Goal: Task Accomplishment & Management: Use online tool/utility

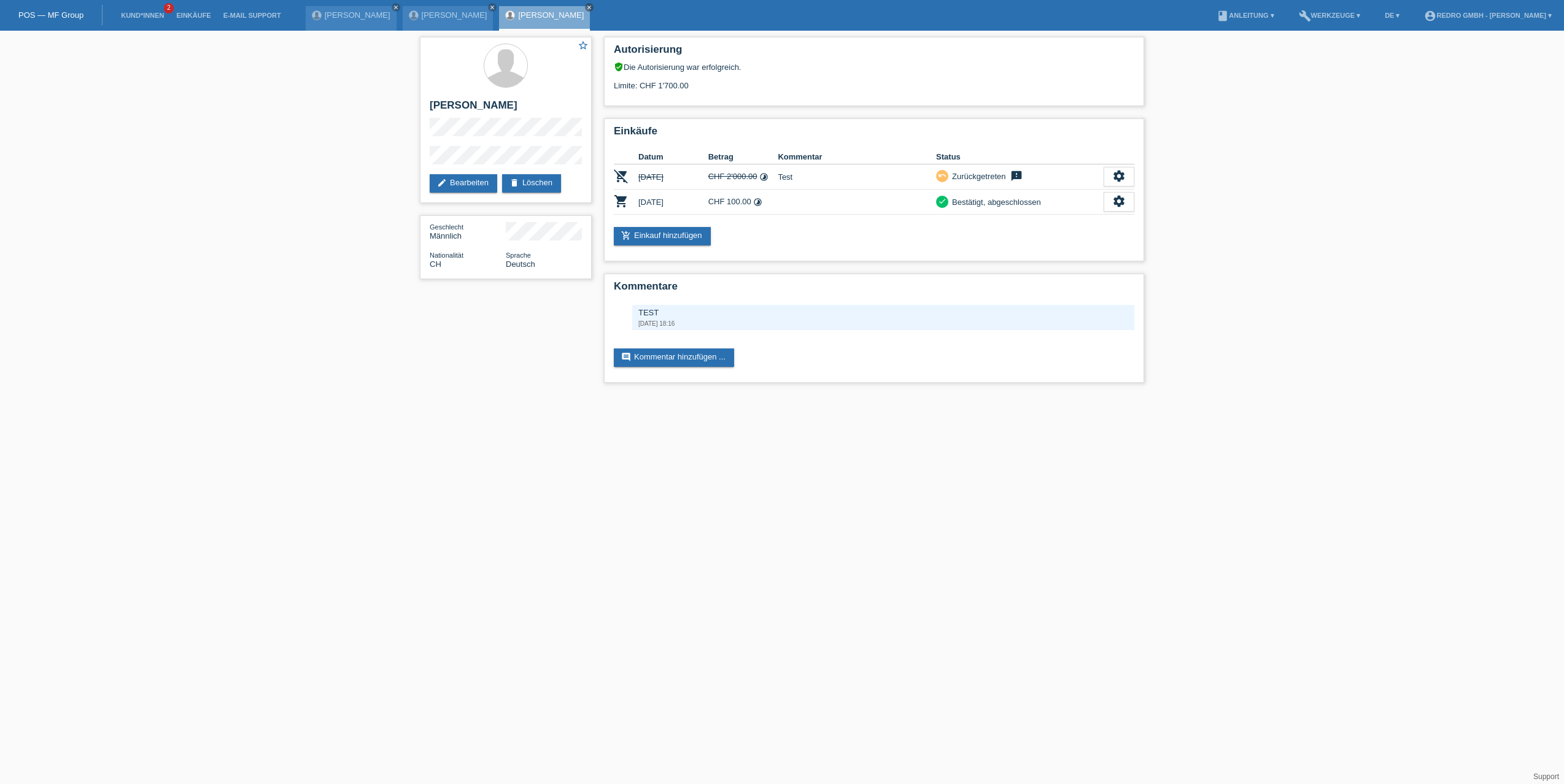
click at [283, 51] on div "star_border [PERSON_NAME] edit Bearbeiten delete Löschen Geschlecht Männlich Na…" at bounding box center [782, 213] width 1564 height 364
click at [201, 12] on link "Einkäufe" at bounding box center [193, 16] width 47 height 7
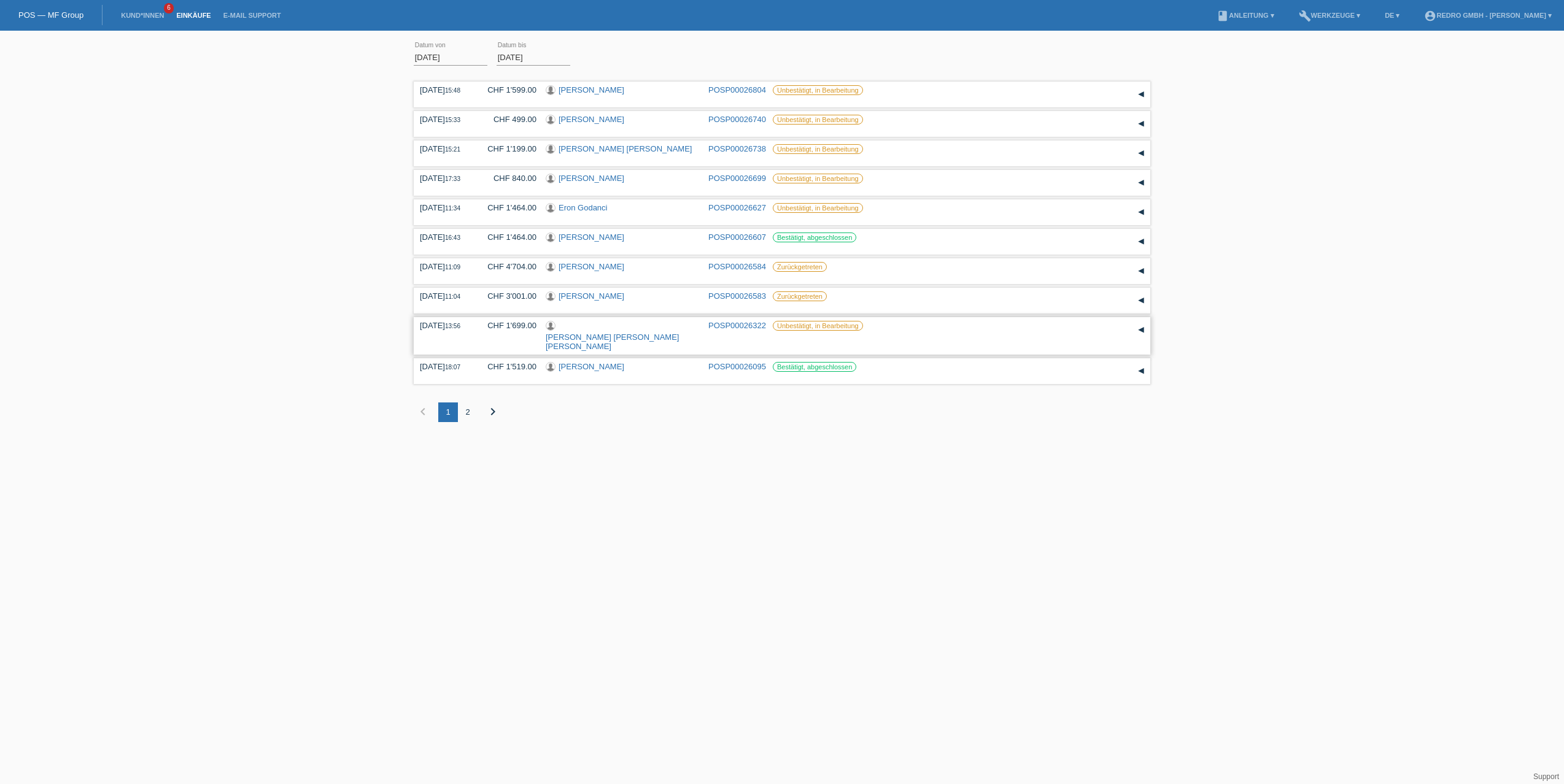
click at [734, 323] on link "POSP00026322" at bounding box center [737, 325] width 58 height 9
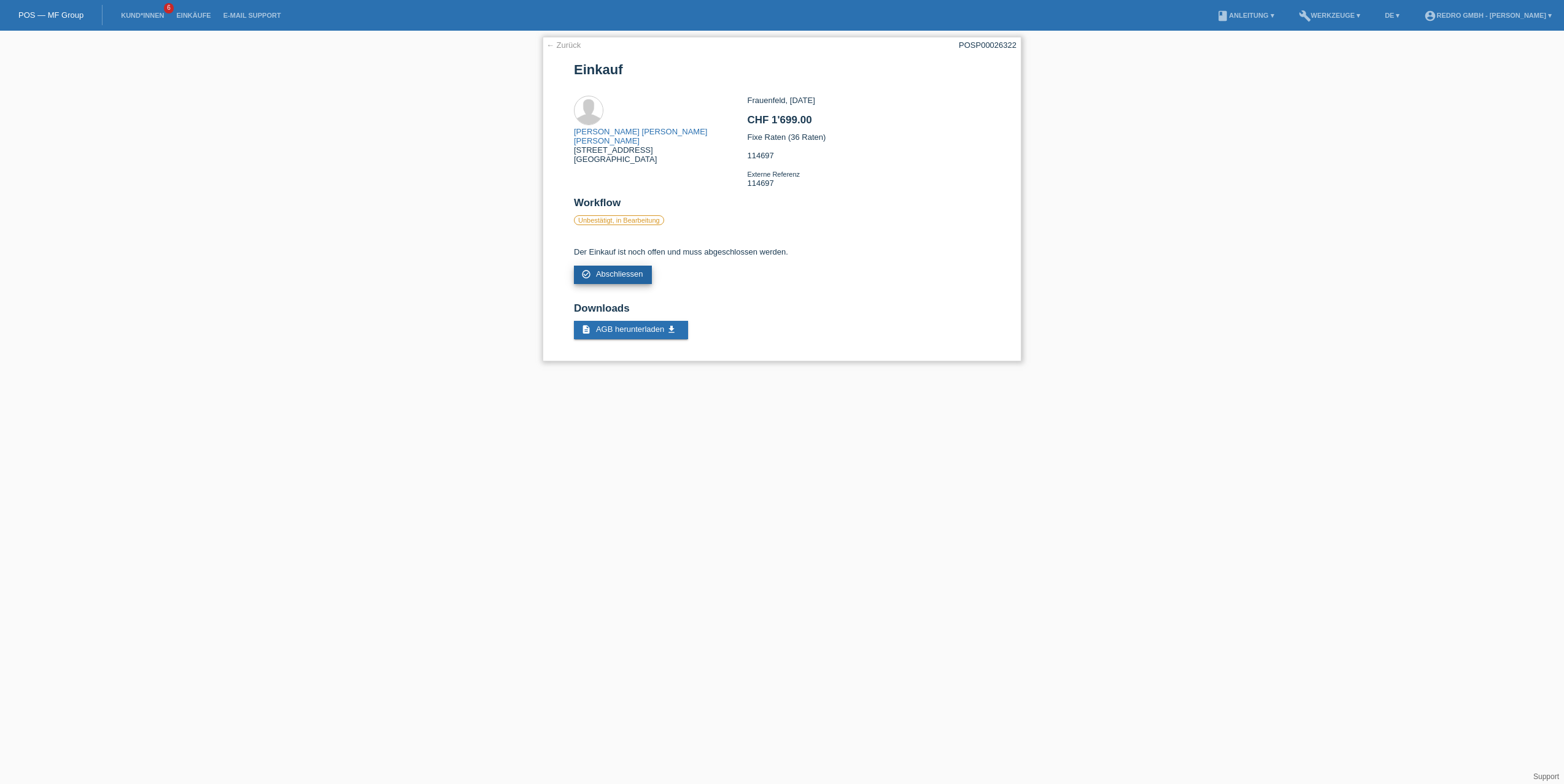
click at [621, 270] on span "Abschliessen" at bounding box center [619, 274] width 48 height 9
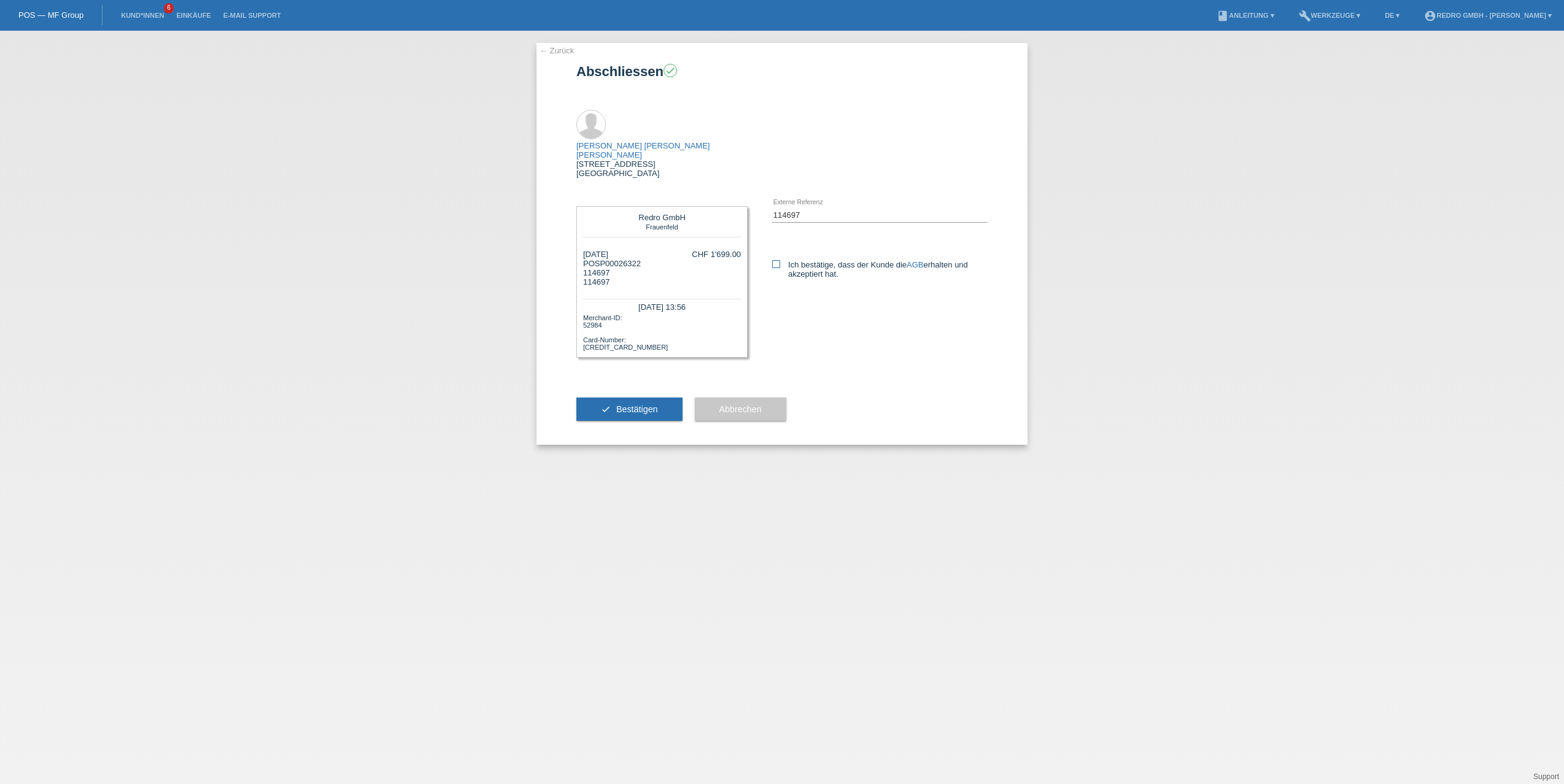
click at [776, 260] on icon at bounding box center [776, 264] width 8 height 8
click at [776, 260] on input "Ich bestätige, dass der Kunde die AGB erhalten und akzeptiert hat." at bounding box center [776, 264] width 8 height 8
checkbox input "true"
click at [636, 405] on span "Bestätigen" at bounding box center [637, 409] width 42 height 10
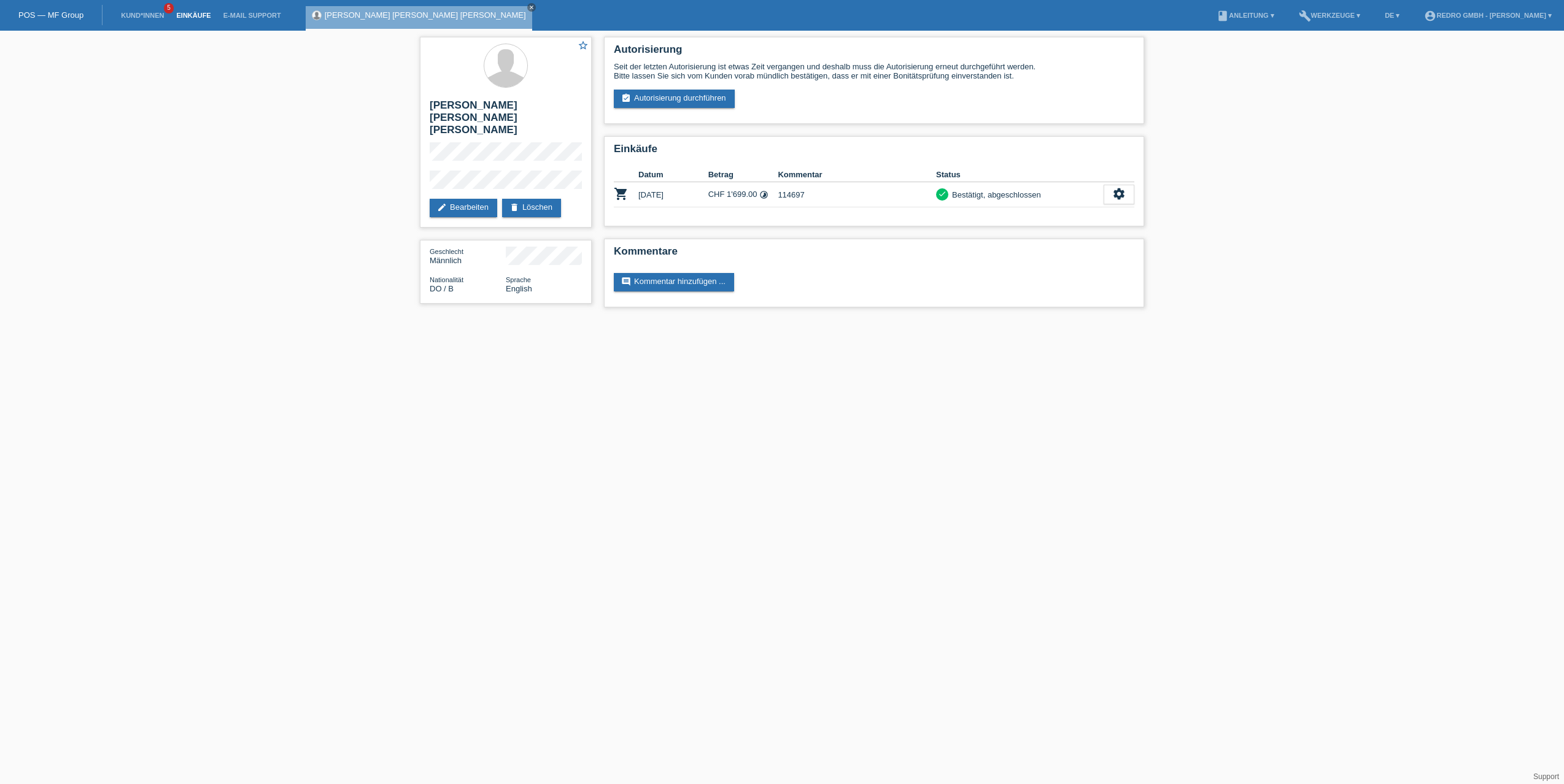
click at [203, 13] on link "Einkäufe" at bounding box center [193, 16] width 47 height 7
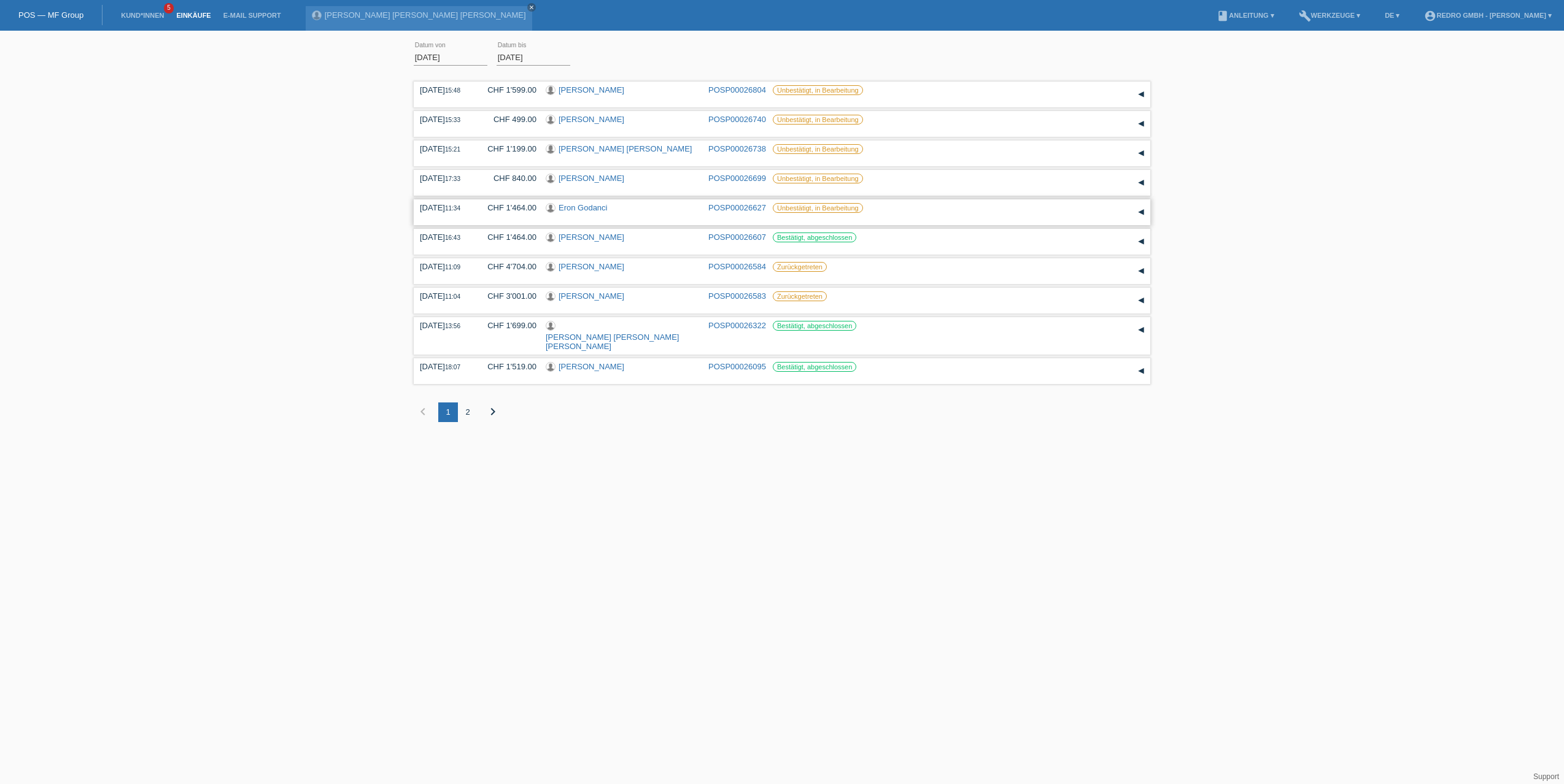
click at [745, 205] on link "POSP00026627" at bounding box center [737, 208] width 58 height 9
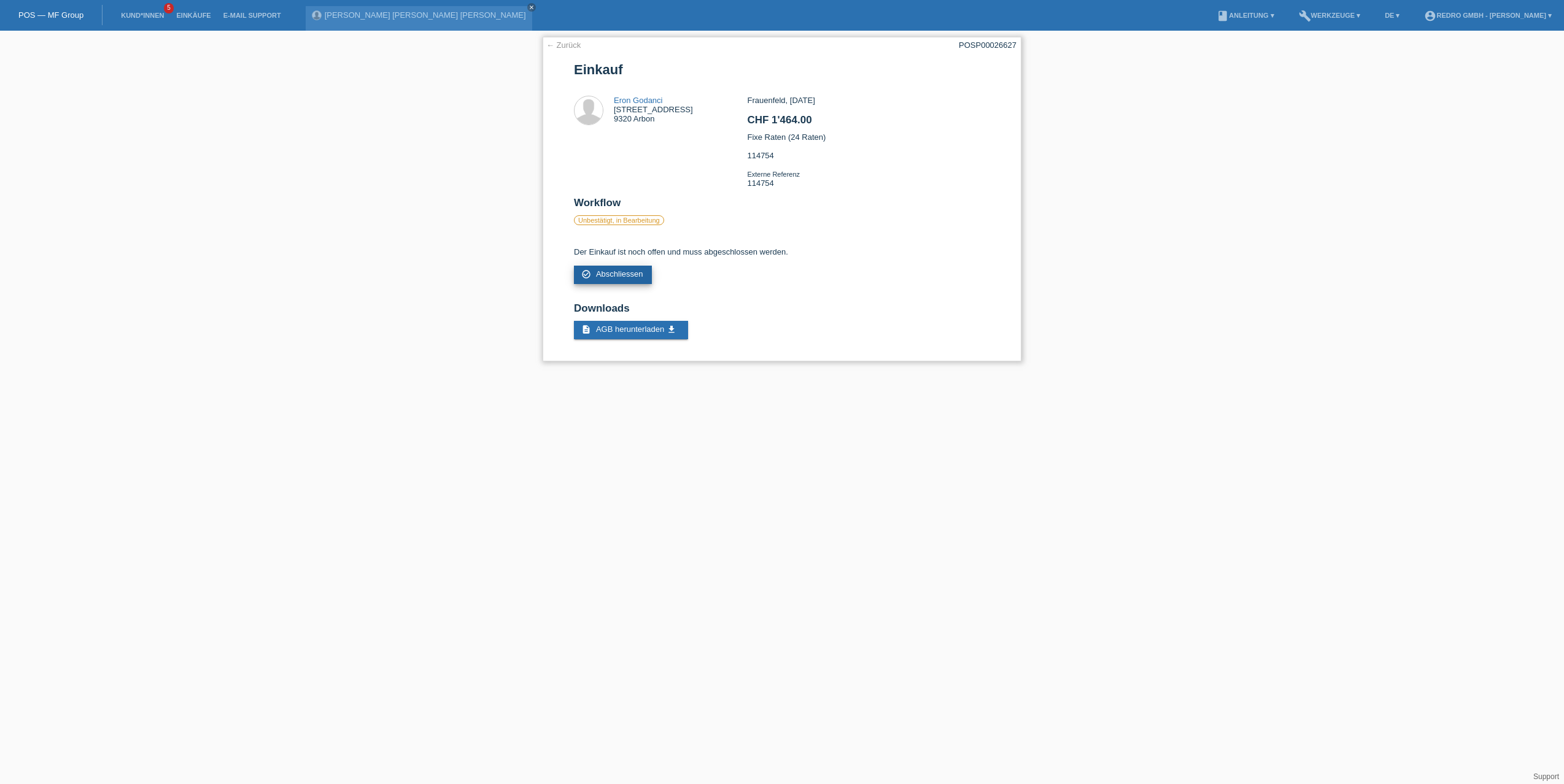
click at [610, 272] on span "Abschliessen" at bounding box center [619, 274] width 48 height 9
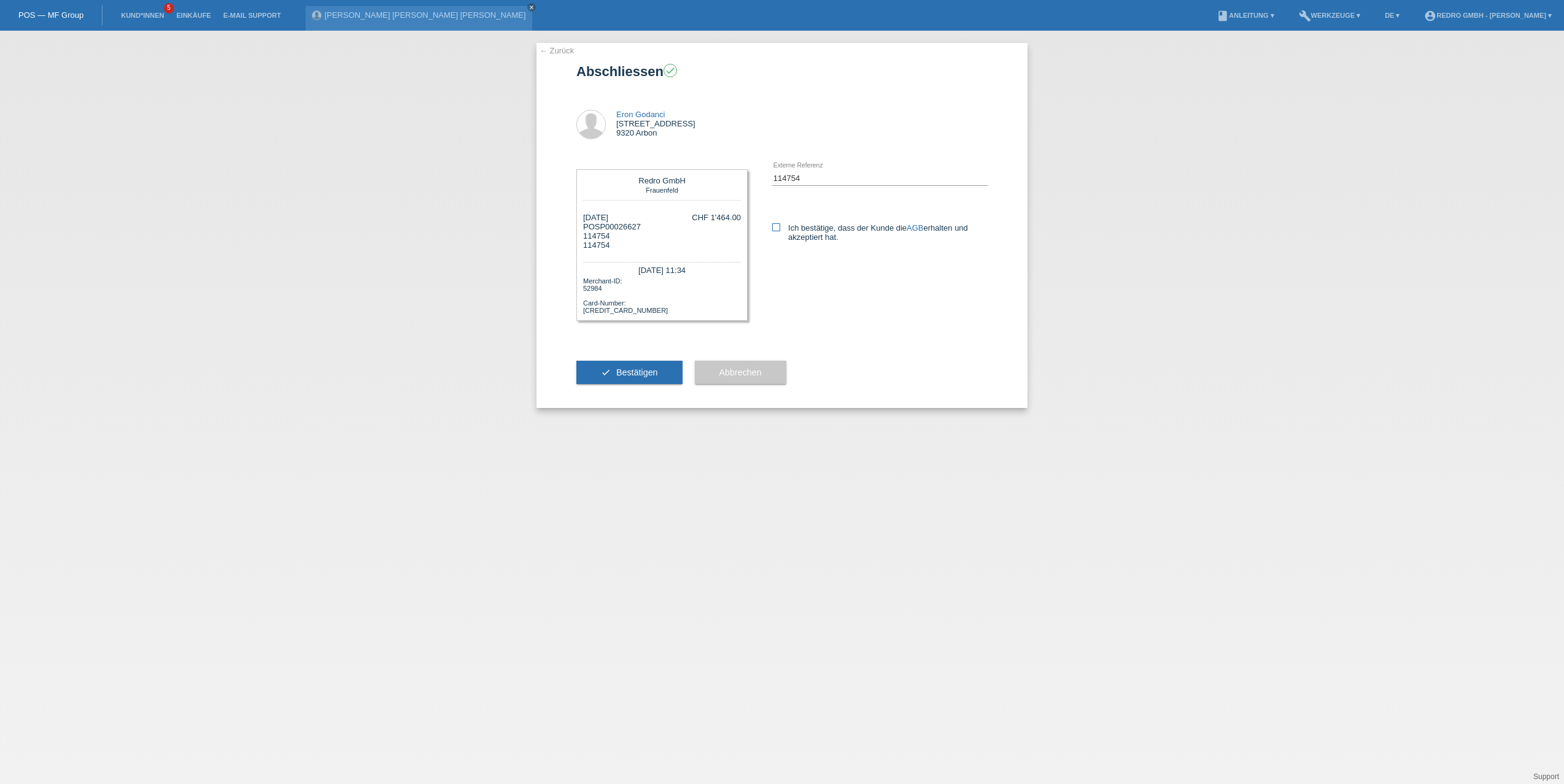
click at [778, 230] on icon at bounding box center [776, 227] width 8 height 8
click at [778, 230] on input "Ich bestätige, dass der Kunde die AGB erhalten und akzeptiert hat." at bounding box center [776, 227] width 8 height 8
checkbox input "true"
click at [618, 370] on span "Bestätigen" at bounding box center [637, 372] width 42 height 10
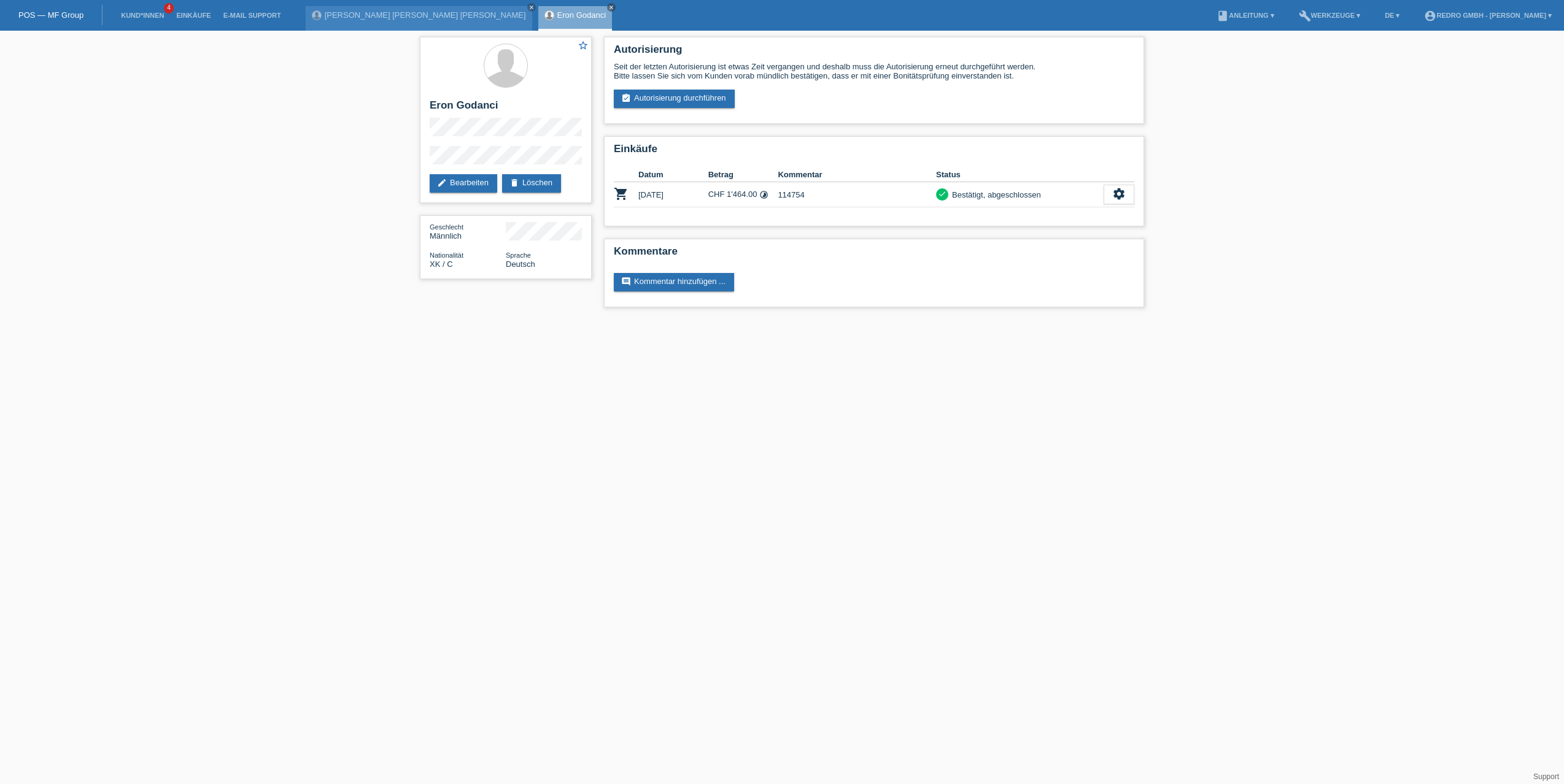
click at [197, 10] on li "Einkäufe" at bounding box center [193, 16] width 47 height 32
click at [203, 21] on li "Einkäufe" at bounding box center [193, 16] width 47 height 32
click at [201, 17] on link "Einkäufe" at bounding box center [193, 16] width 47 height 7
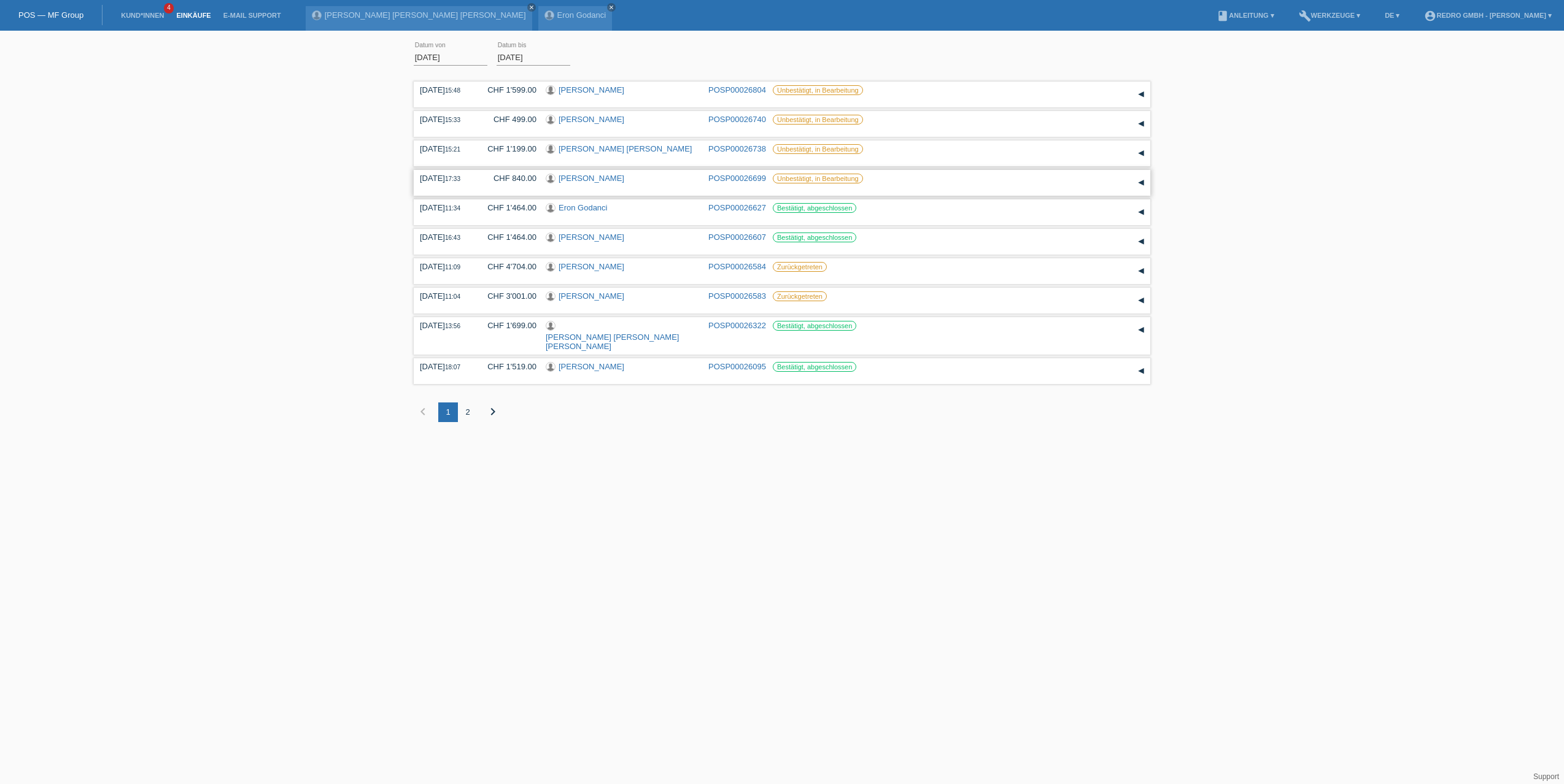
click at [731, 178] on link "POSP00026699" at bounding box center [737, 178] width 58 height 9
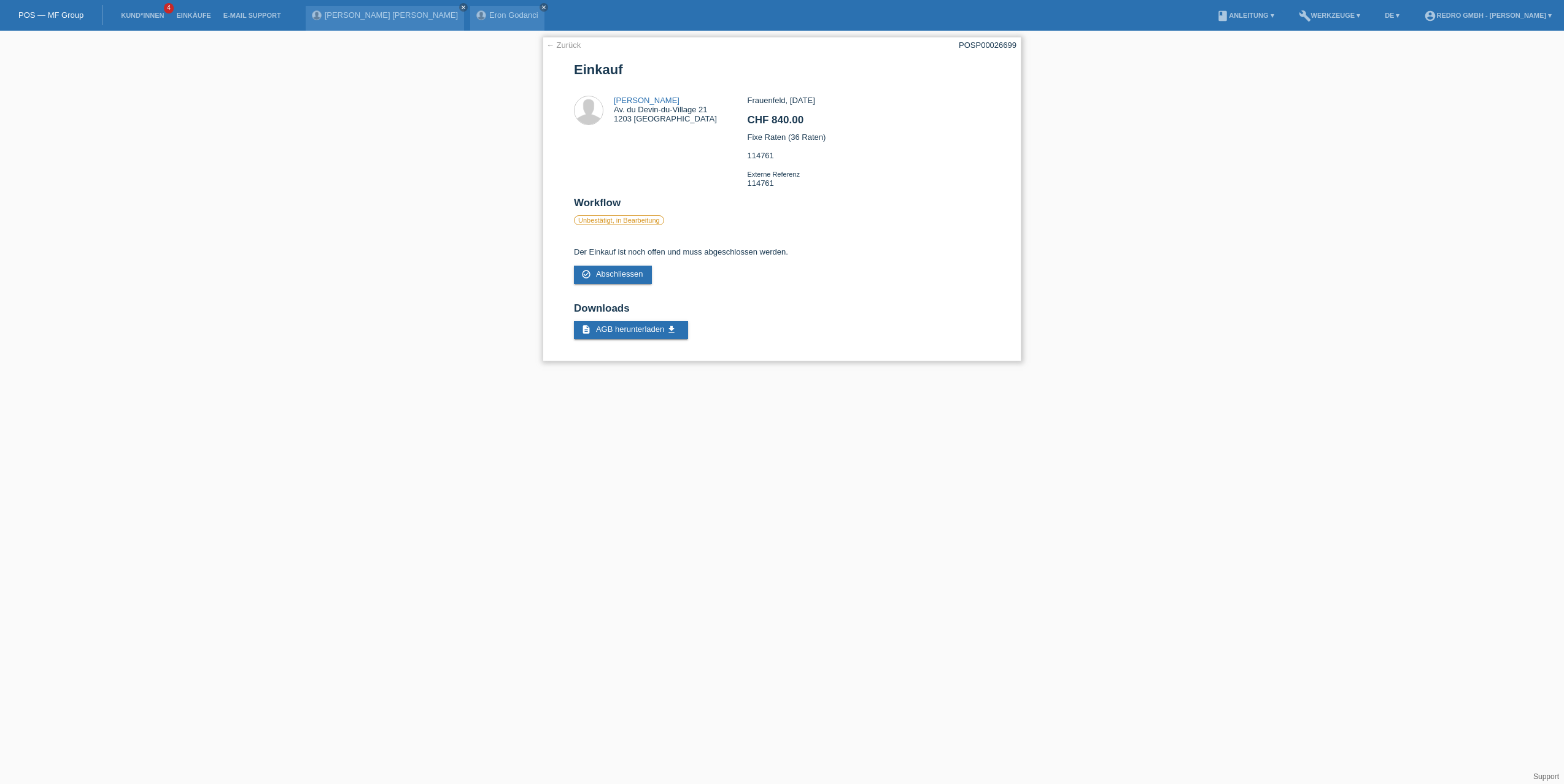
click at [763, 184] on div "Frauenfeld, 27.08.2025 CHF 840.00 Fixe Raten (36 Raten) 114761 Externe Referenz…" at bounding box center [868, 146] width 242 height 102
copy div "114761"
click at [632, 275] on span "Abschliessen" at bounding box center [619, 274] width 48 height 9
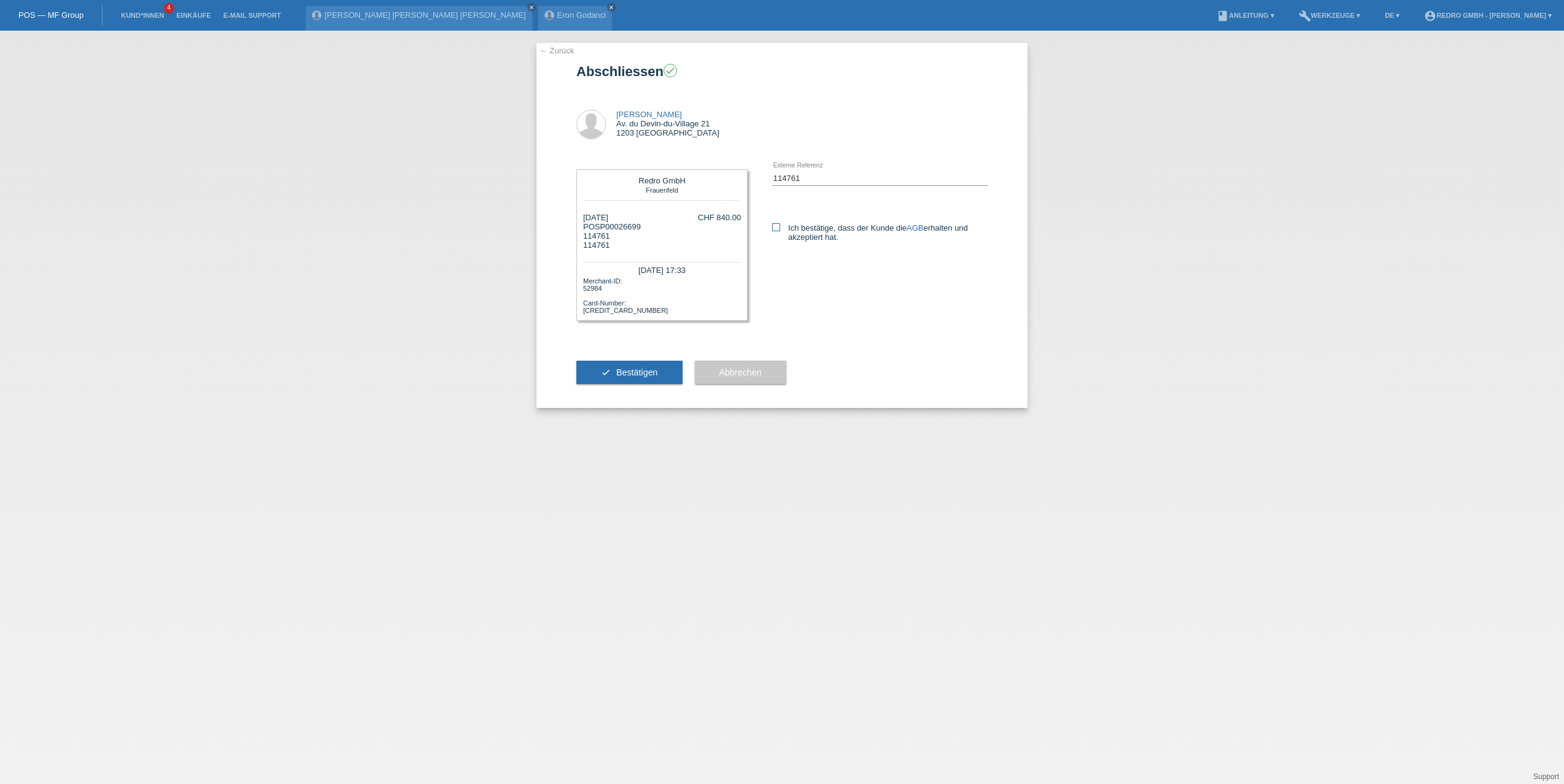
click at [780, 225] on label "Ich bestätige, dass der Kunde die AGB erhalten und akzeptiert hat." at bounding box center [879, 233] width 215 height 19
click at [780, 225] on input "Ich bestätige, dass der Kunde die AGB erhalten und akzeptiert hat." at bounding box center [776, 227] width 8 height 8
checkbox input "true"
click at [621, 375] on span "Bestätigen" at bounding box center [637, 372] width 42 height 10
click at [197, 16] on link "Einkäufe" at bounding box center [193, 16] width 47 height 7
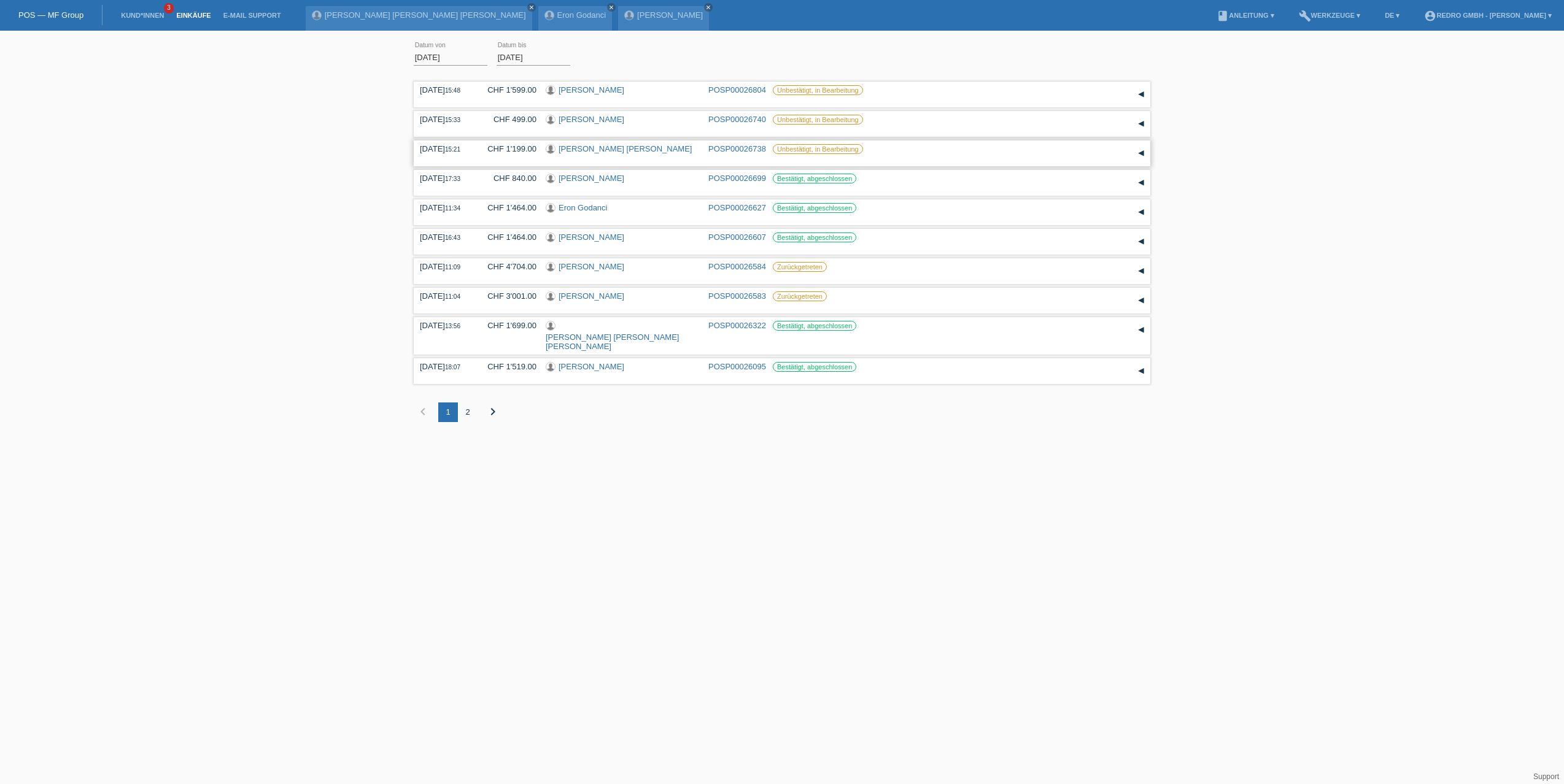
click at [735, 150] on link "POSP00026738" at bounding box center [737, 149] width 58 height 9
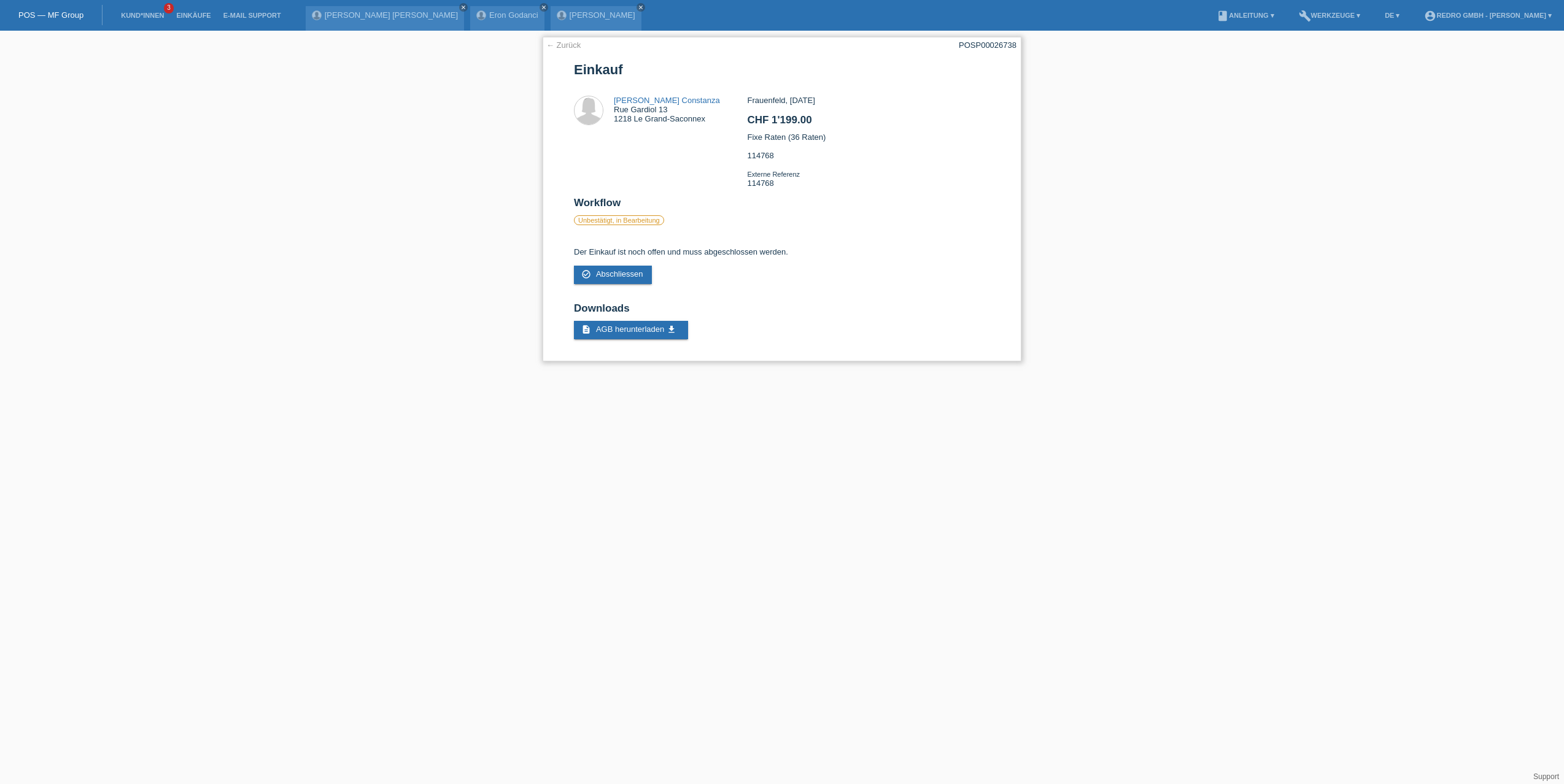
click at [767, 185] on div "Frauenfeld, [DATE] CHF 1'199.00 Fixe Raten (36 Raten) 114768 Externe Referenz 1…" at bounding box center [868, 146] width 242 height 102
copy div "114768"
click at [607, 284] on div "← Zurück POSP00026738 Einkauf Issis Indira Erazo Constanza Rue Gardiol 13 1218 …" at bounding box center [782, 199] width 478 height 324
click at [616, 272] on span "Abschliessen" at bounding box center [619, 274] width 48 height 9
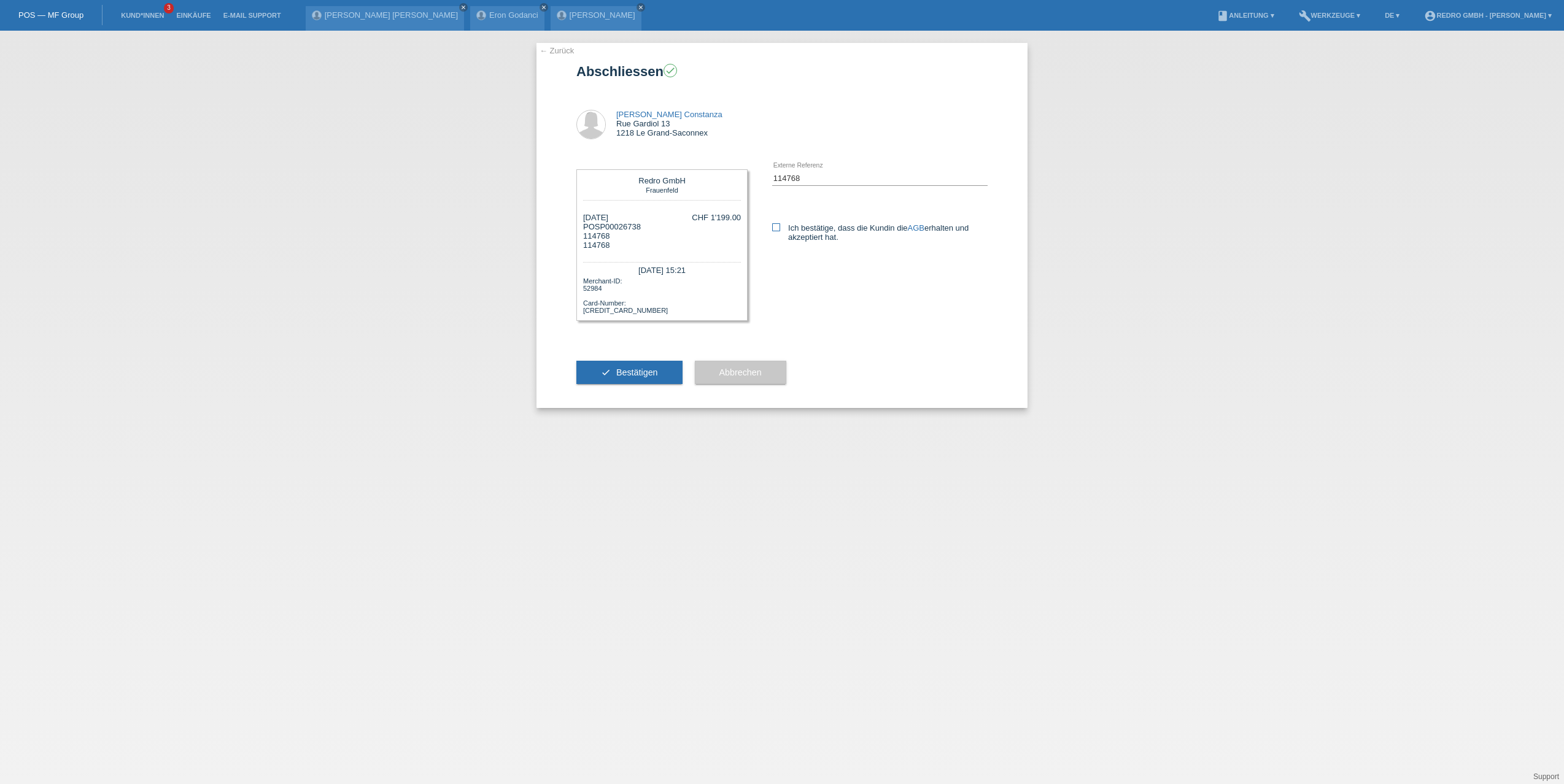
click at [773, 228] on icon at bounding box center [776, 227] width 8 height 8
click at [773, 228] on input "Ich bestätige, dass die Kundin die AGB erhalten und akzeptiert hat." at bounding box center [776, 227] width 8 height 8
checkbox input "true"
click at [652, 351] on div "check Bestätigen" at bounding box center [630, 372] width 106 height 71
click at [630, 374] on span "Bestätigen" at bounding box center [637, 372] width 42 height 10
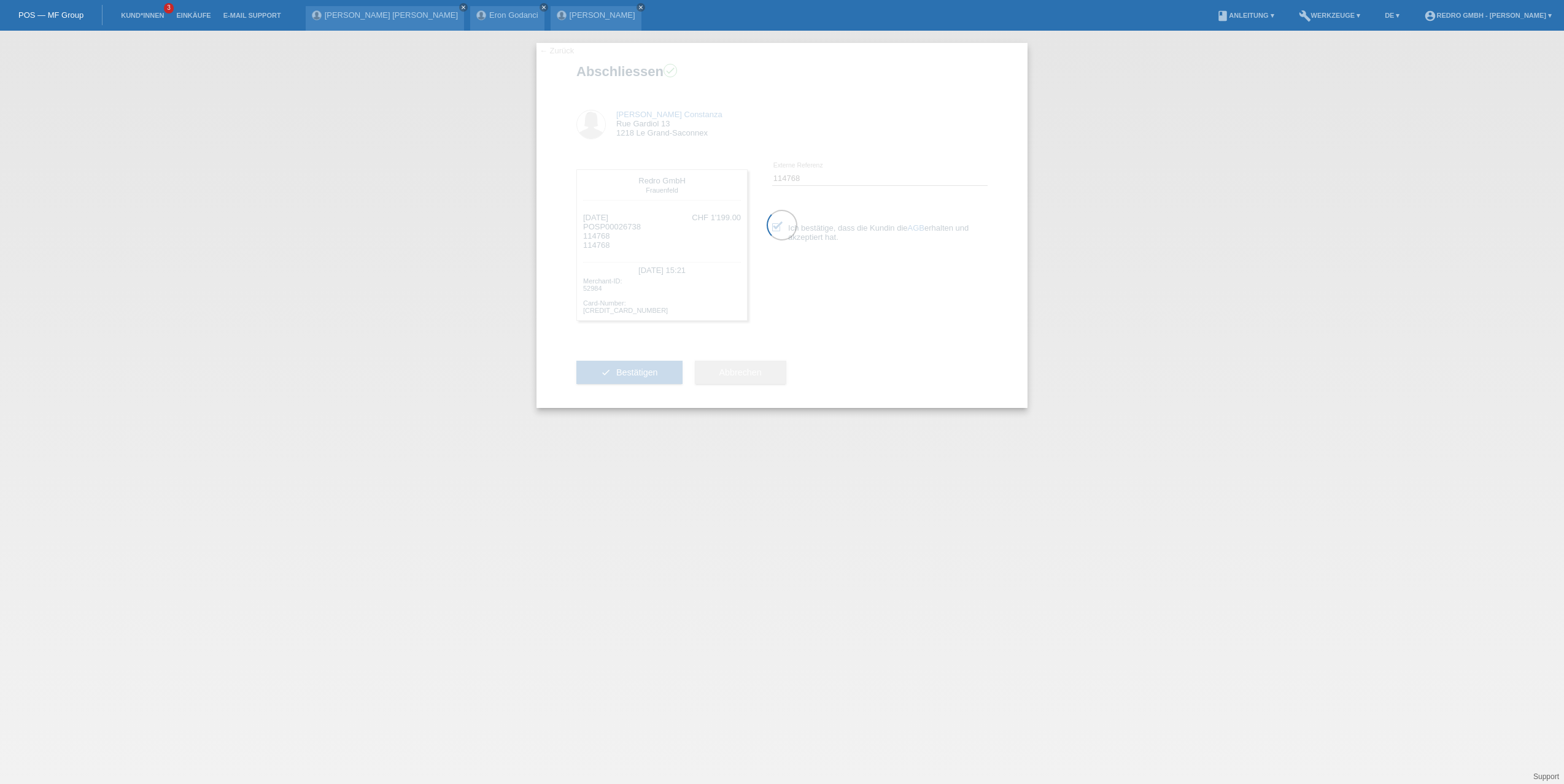
click at [265, 127] on div "← Zurück Abschliessen check Issis Indira Erazo Constanza Rue Gardiol 13 1218 Le…" at bounding box center [782, 407] width 1564 height 753
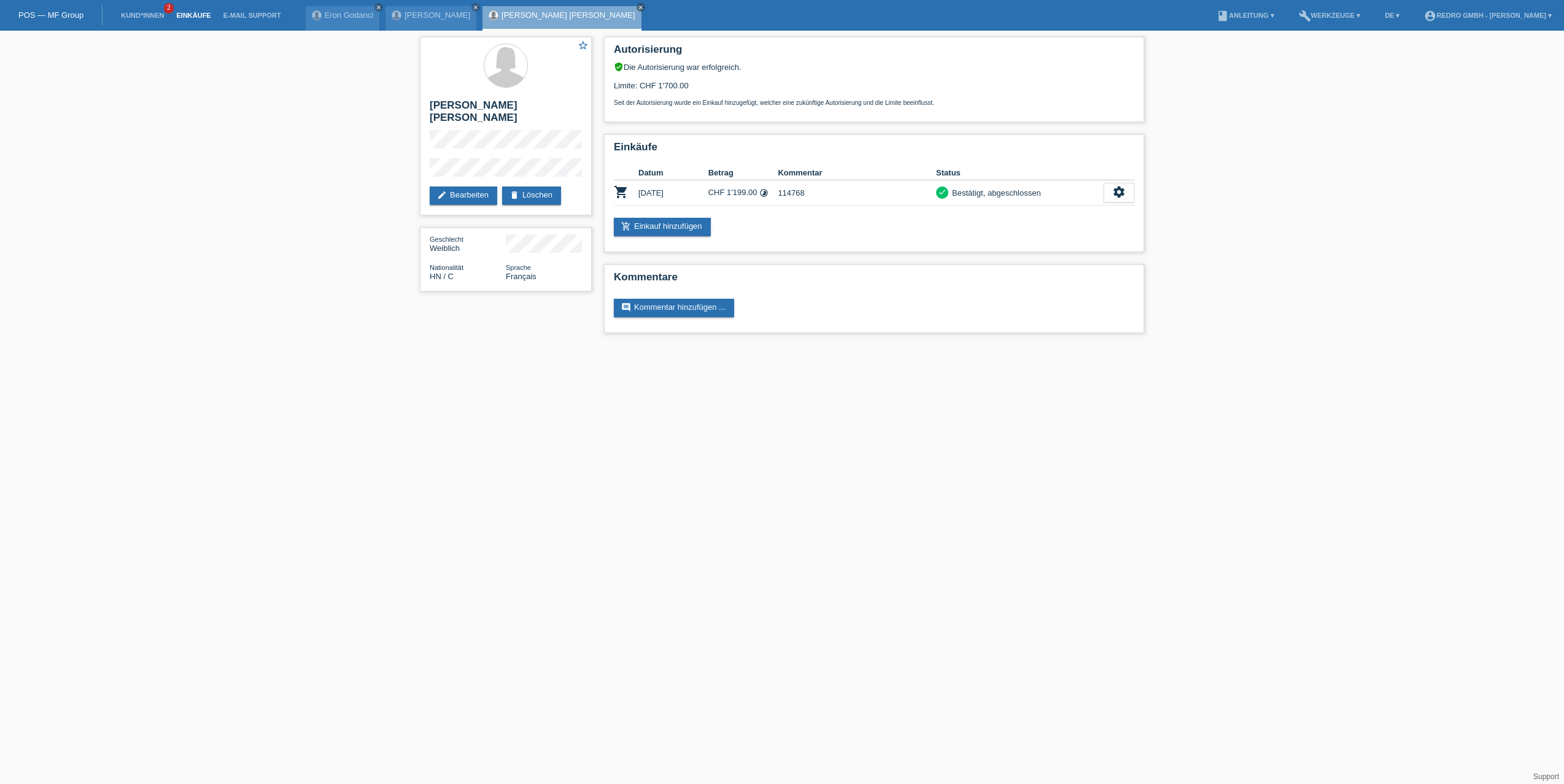
click at [201, 13] on link "Einkäufe" at bounding box center [193, 16] width 47 height 7
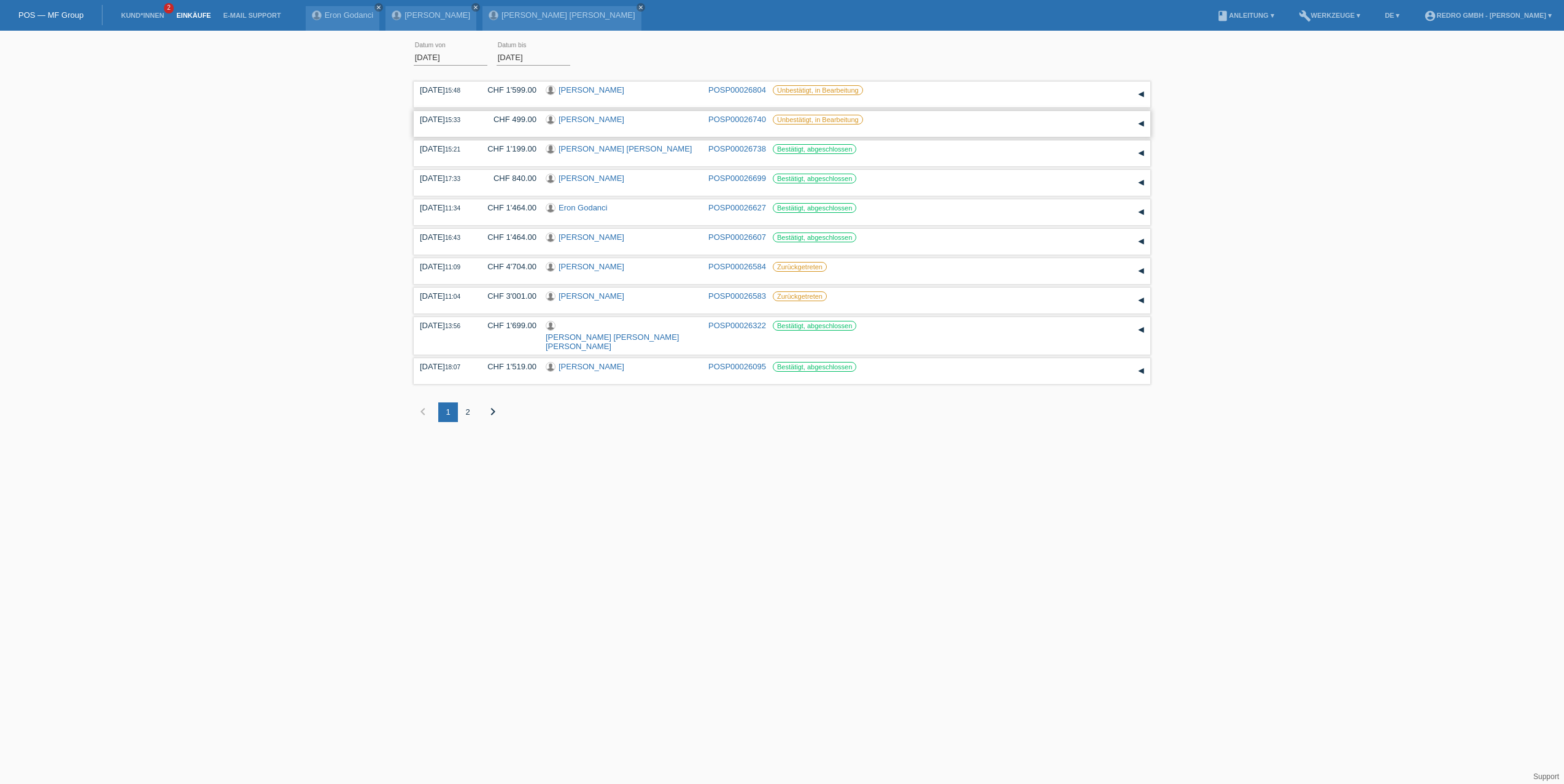
click at [749, 117] on link "POSP00026740" at bounding box center [737, 119] width 58 height 9
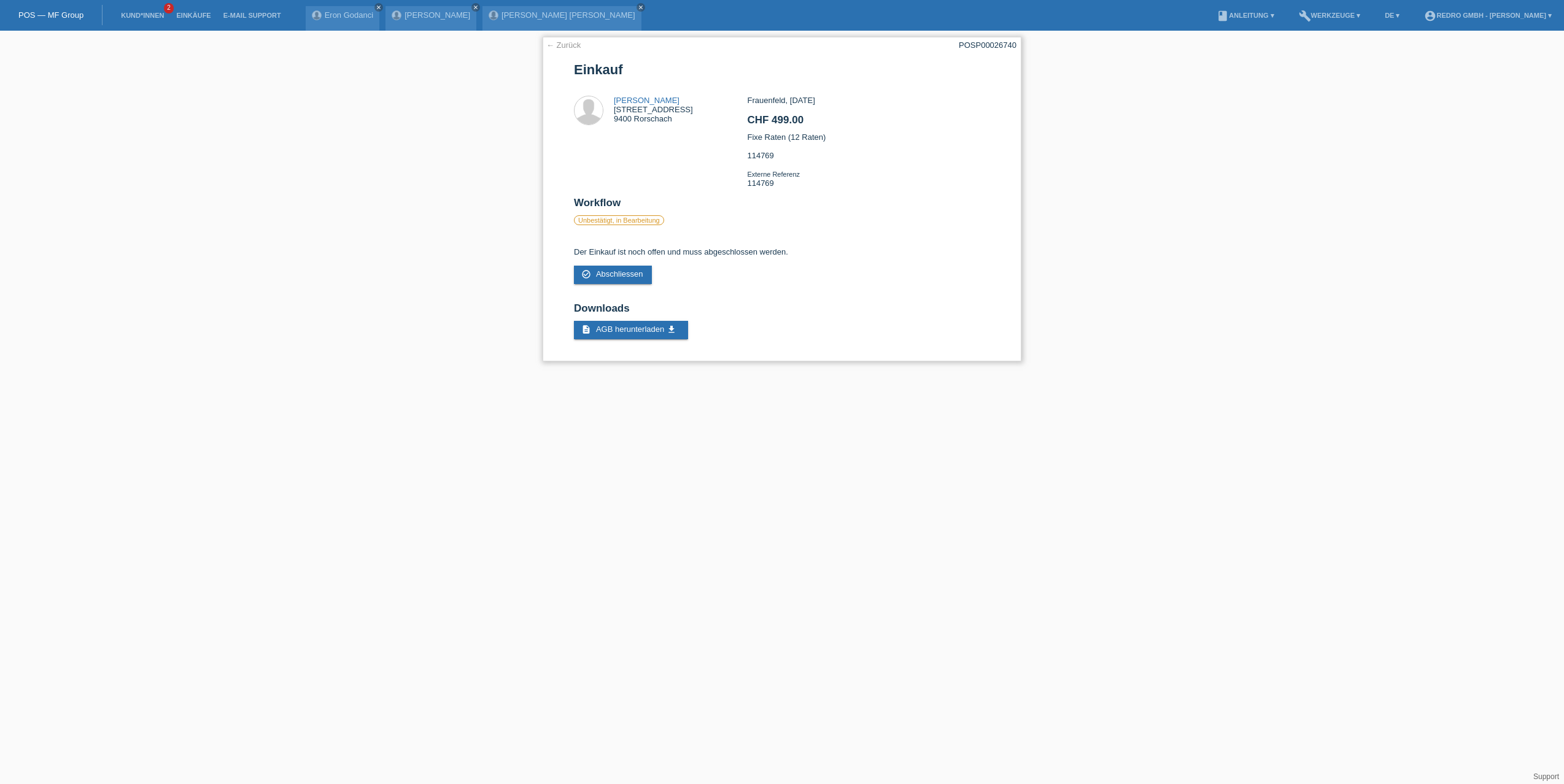
click at [758, 181] on div "Frauenfeld, [DATE] CHF 499.00 Fixe Raten (12 Raten) 114769 Externe Referenz 114…" at bounding box center [868, 146] width 242 height 102
copy div "114769"
click at [619, 274] on span "Abschliessen" at bounding box center [619, 274] width 48 height 9
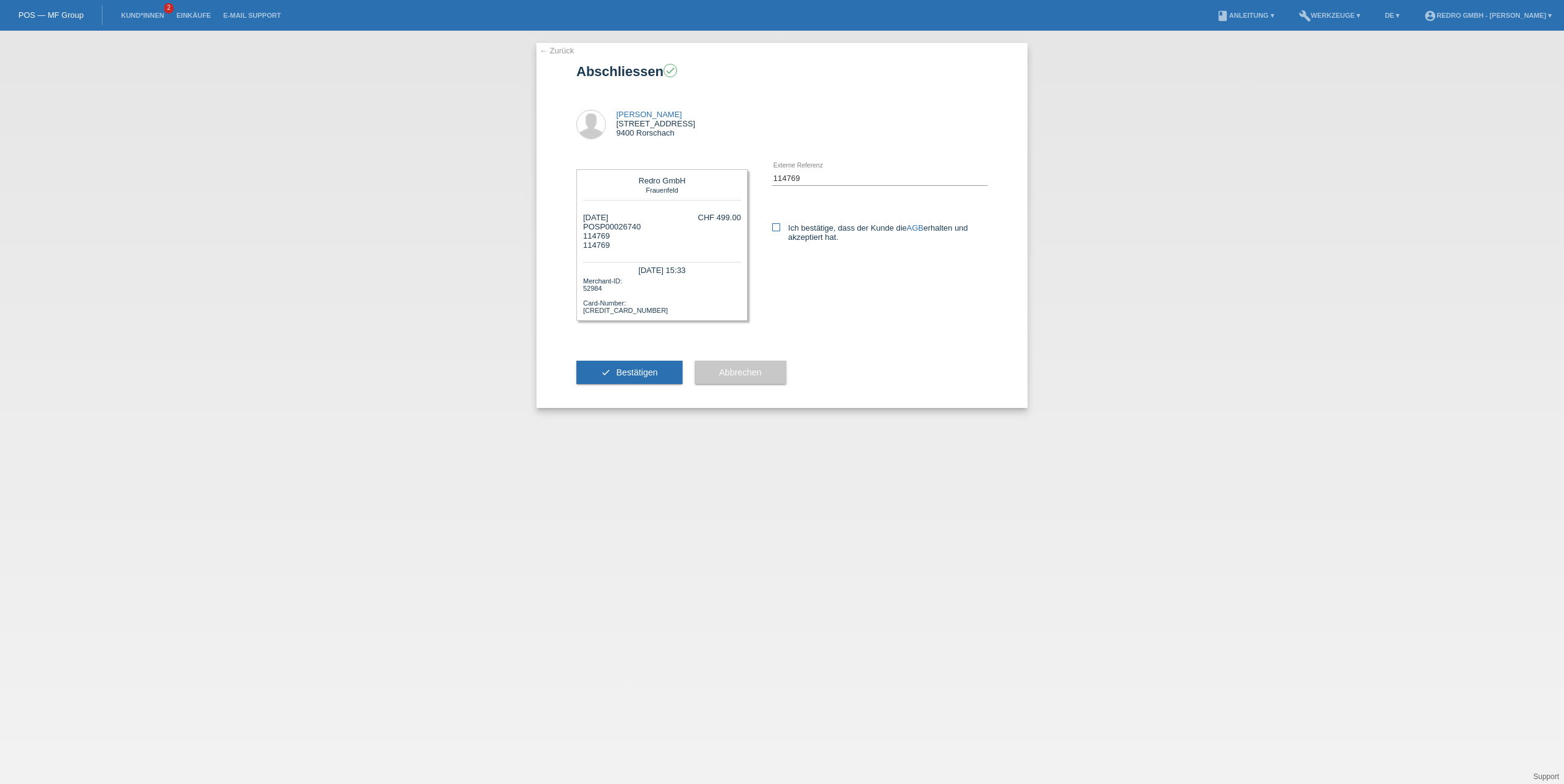
click at [776, 227] on icon at bounding box center [776, 227] width 8 height 8
click at [776, 227] on input "Ich bestätige, dass der Kunde die AGB erhalten und akzeptiert hat." at bounding box center [776, 227] width 8 height 8
checkbox input "true"
click at [630, 375] on span "Bestätigen" at bounding box center [637, 372] width 42 height 10
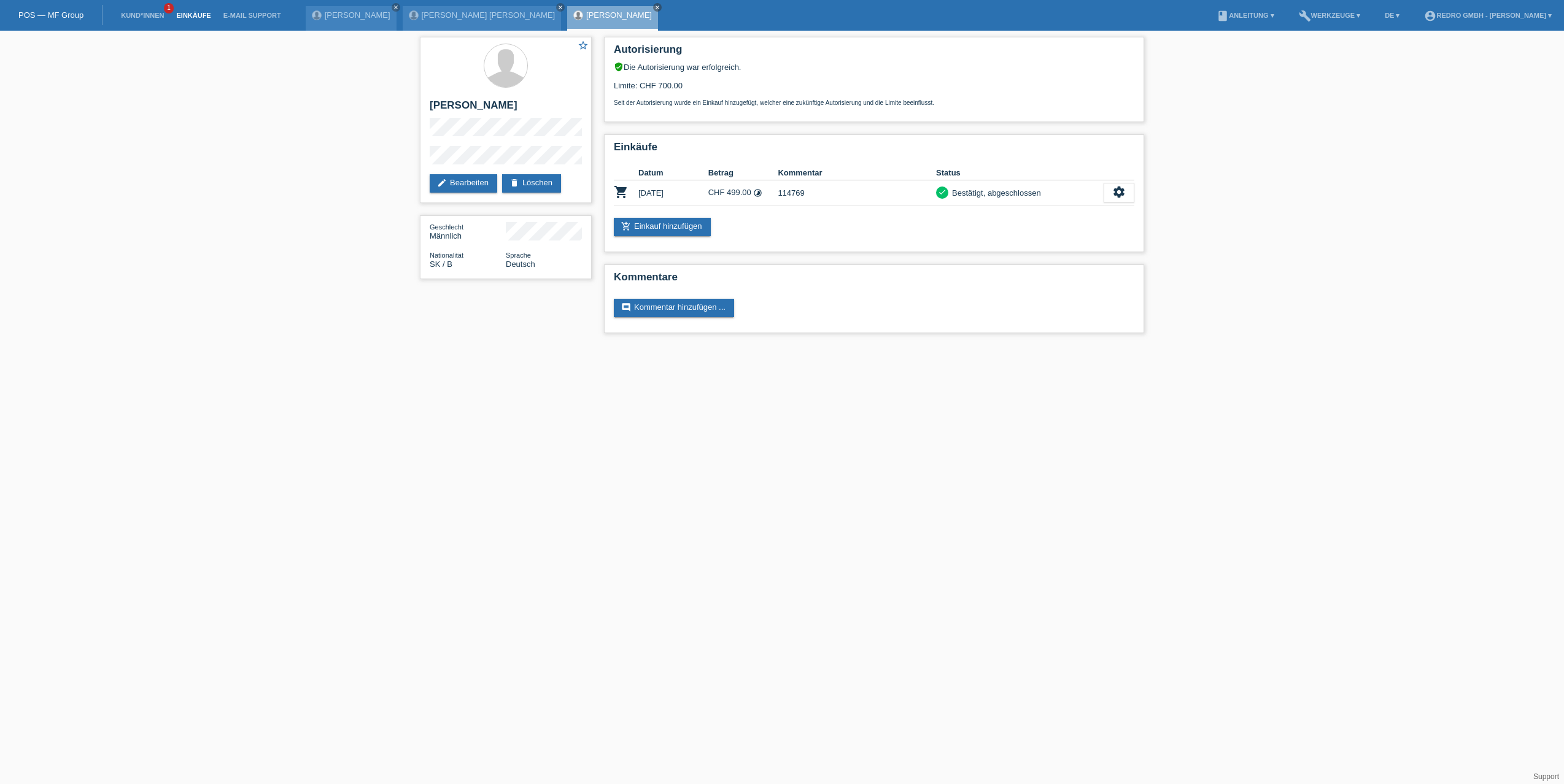
click at [199, 12] on link "Einkäufe" at bounding box center [193, 16] width 47 height 7
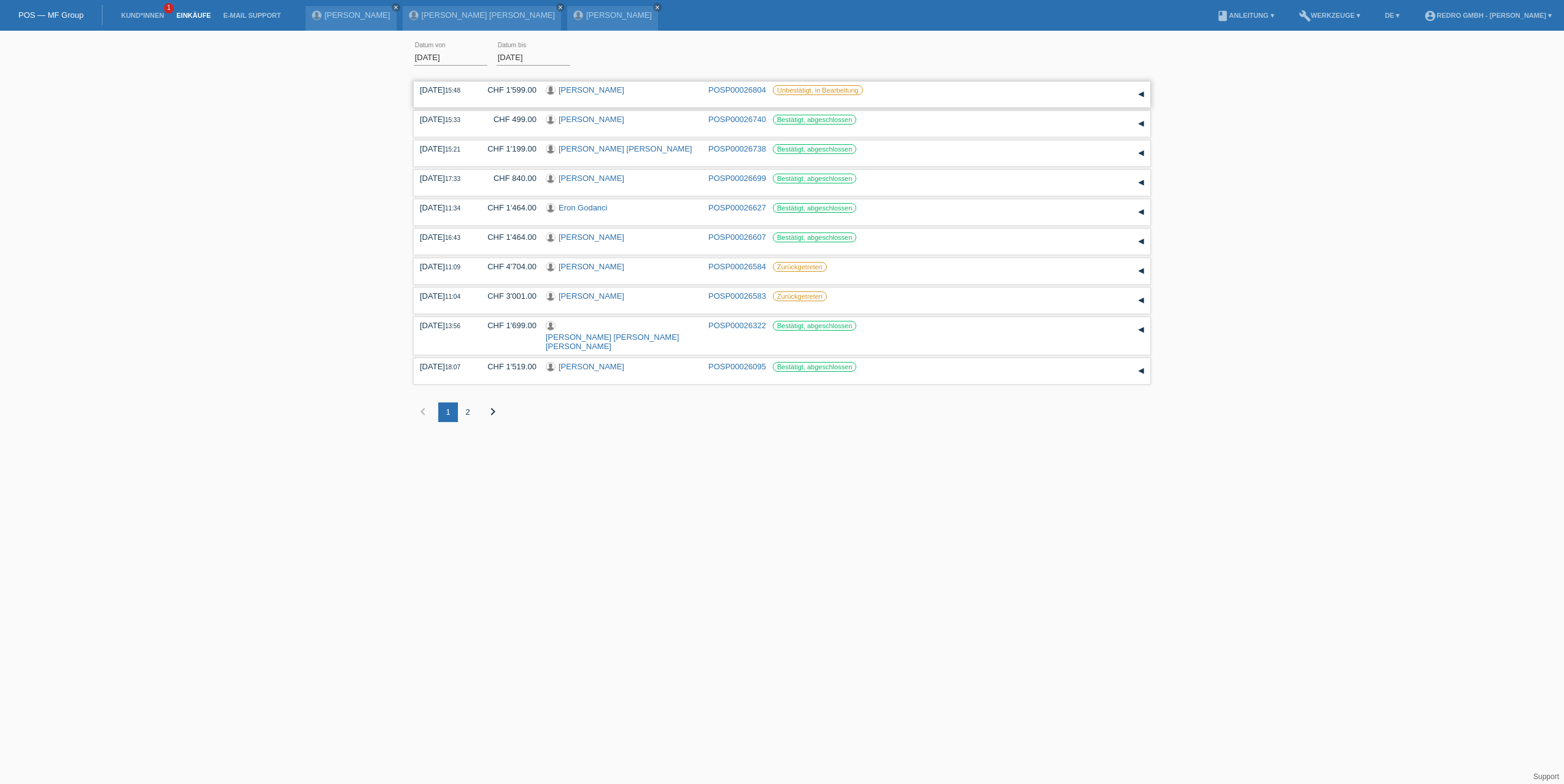
click at [731, 90] on link "POSP00026804" at bounding box center [737, 89] width 58 height 9
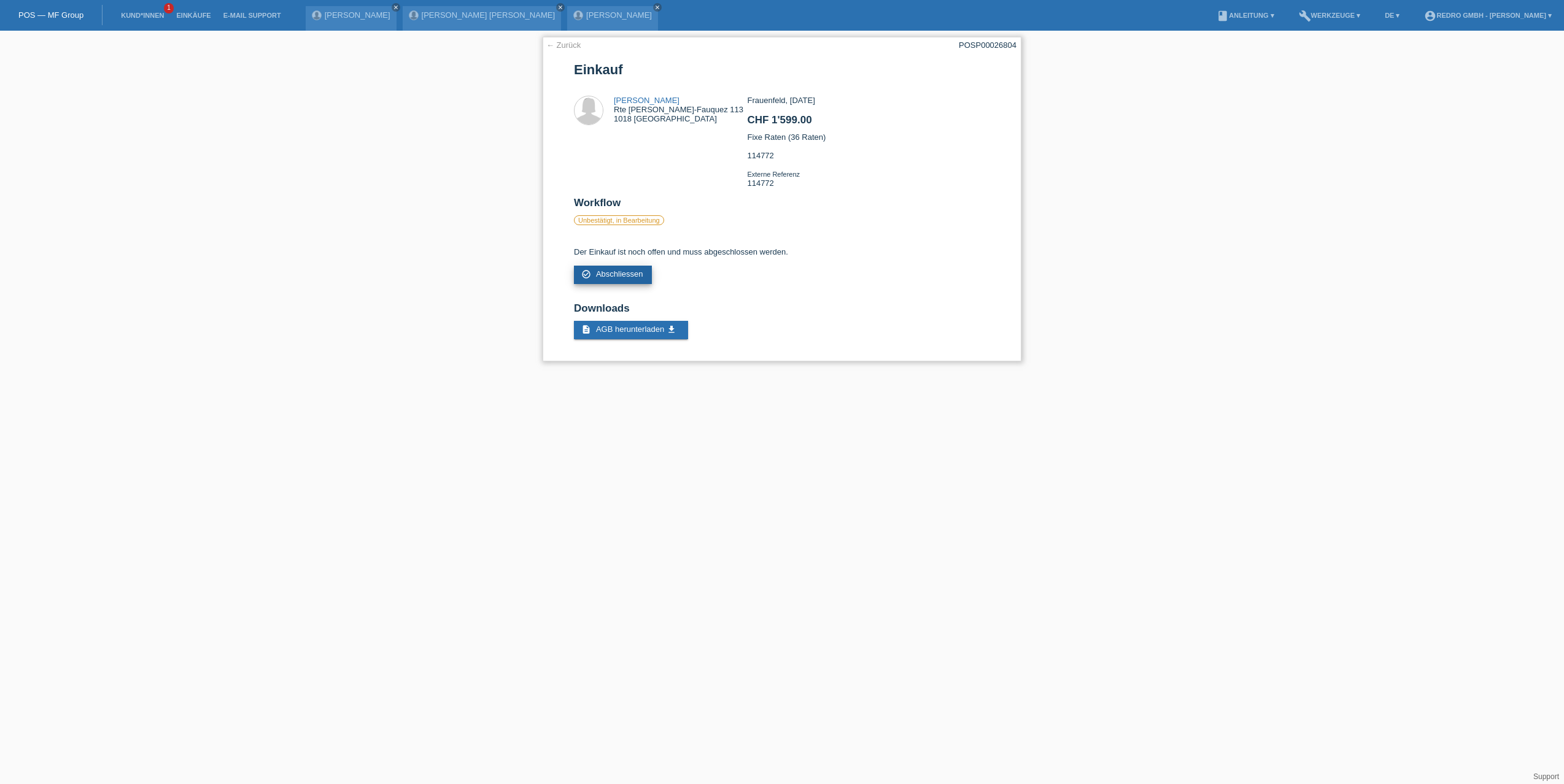
click at [634, 274] on span "Abschliessen" at bounding box center [619, 274] width 48 height 9
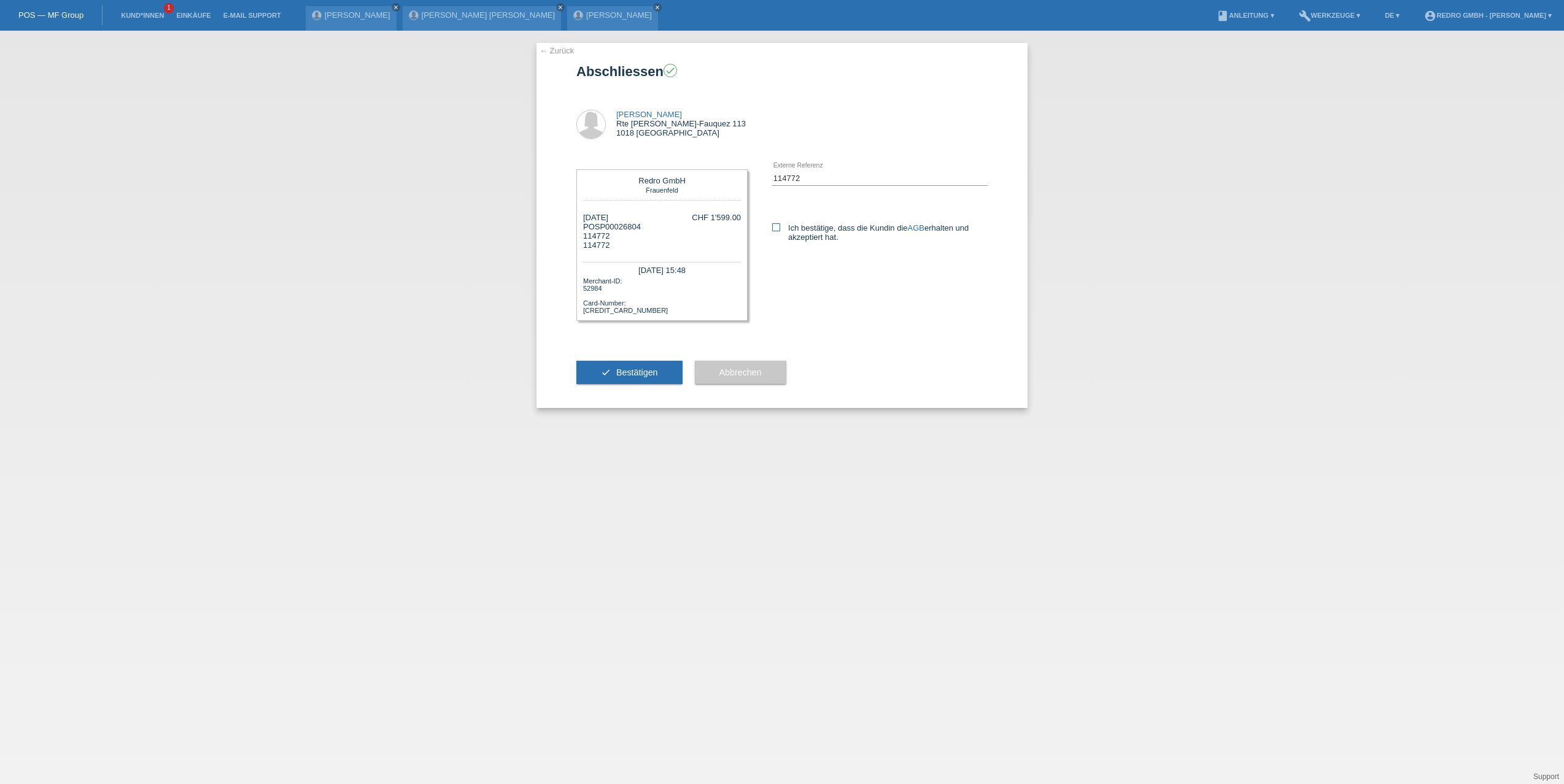
click at [772, 228] on icon at bounding box center [776, 227] width 8 height 8
click at [772, 228] on input "Ich bestätige, dass die Kundin die AGB erhalten und akzeptiert hat." at bounding box center [776, 227] width 8 height 8
checkbox input "true"
click at [613, 368] on button "check Bestätigen" at bounding box center [630, 372] width 106 height 23
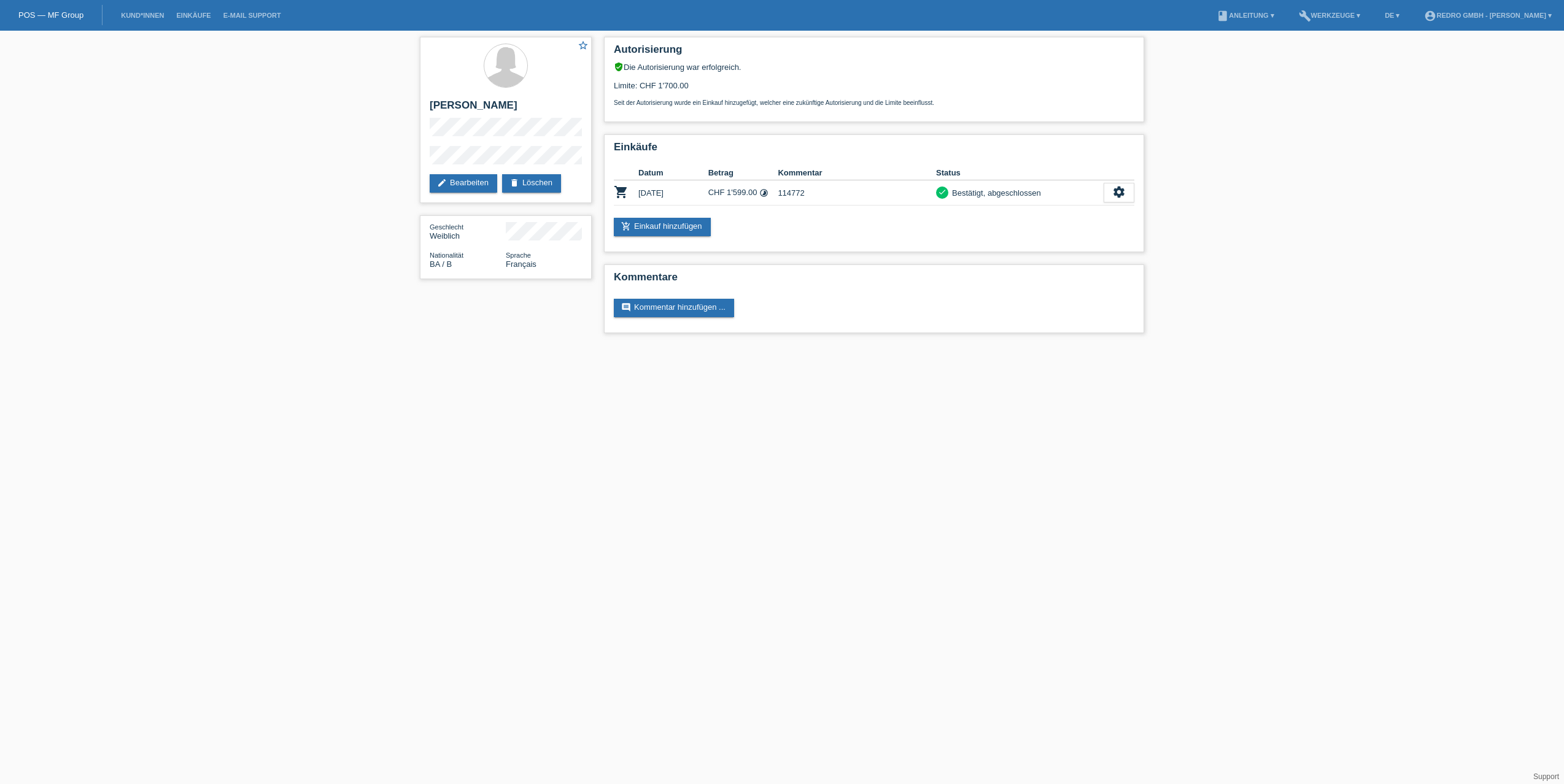
click at [189, 18] on link "Einkäufe" at bounding box center [193, 16] width 47 height 7
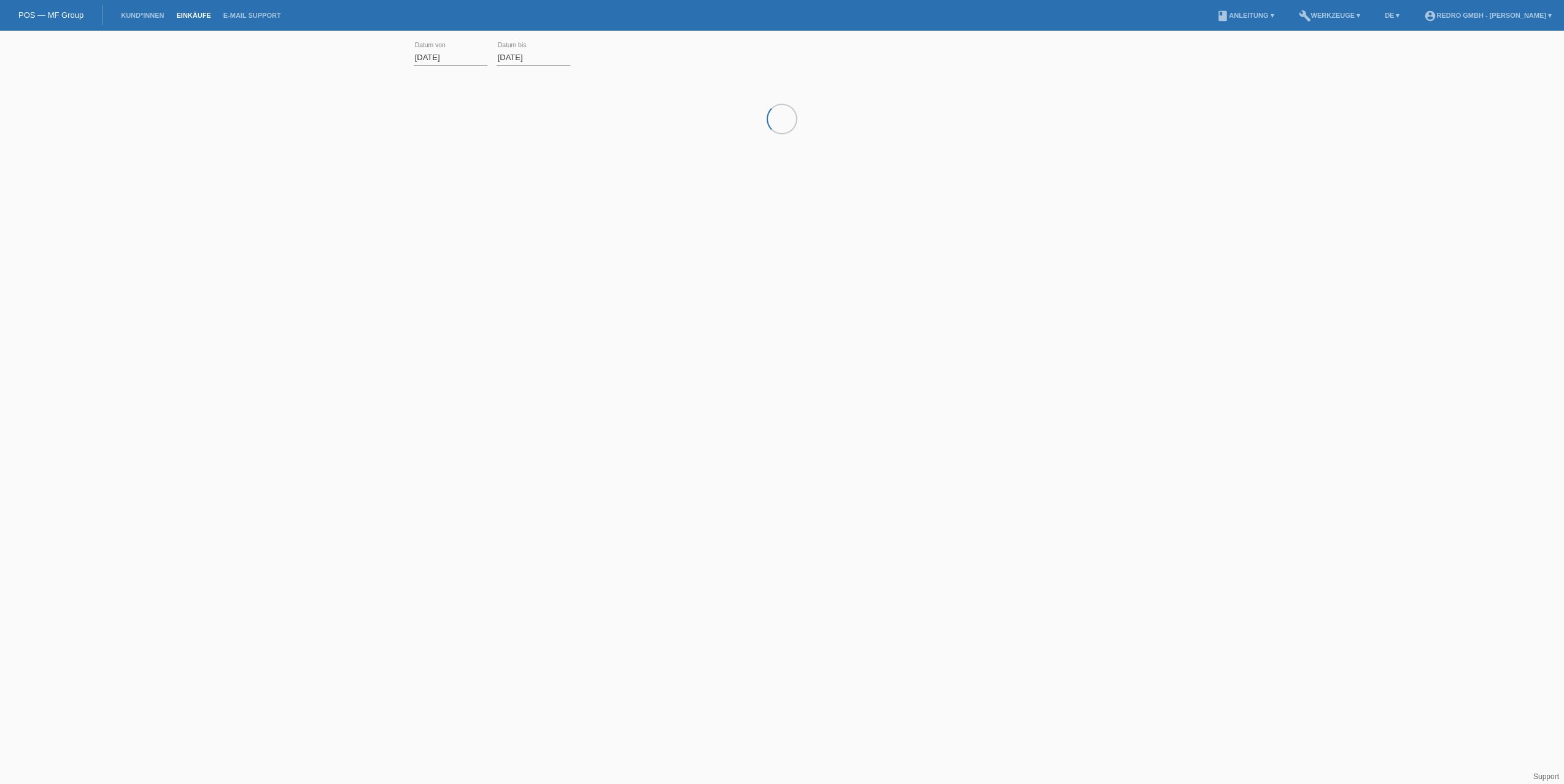
click at [273, 163] on div "01.08.2025 error Datum von 29.08.2025 error Datum bis Übernehmen" at bounding box center [782, 118] width 1564 height 164
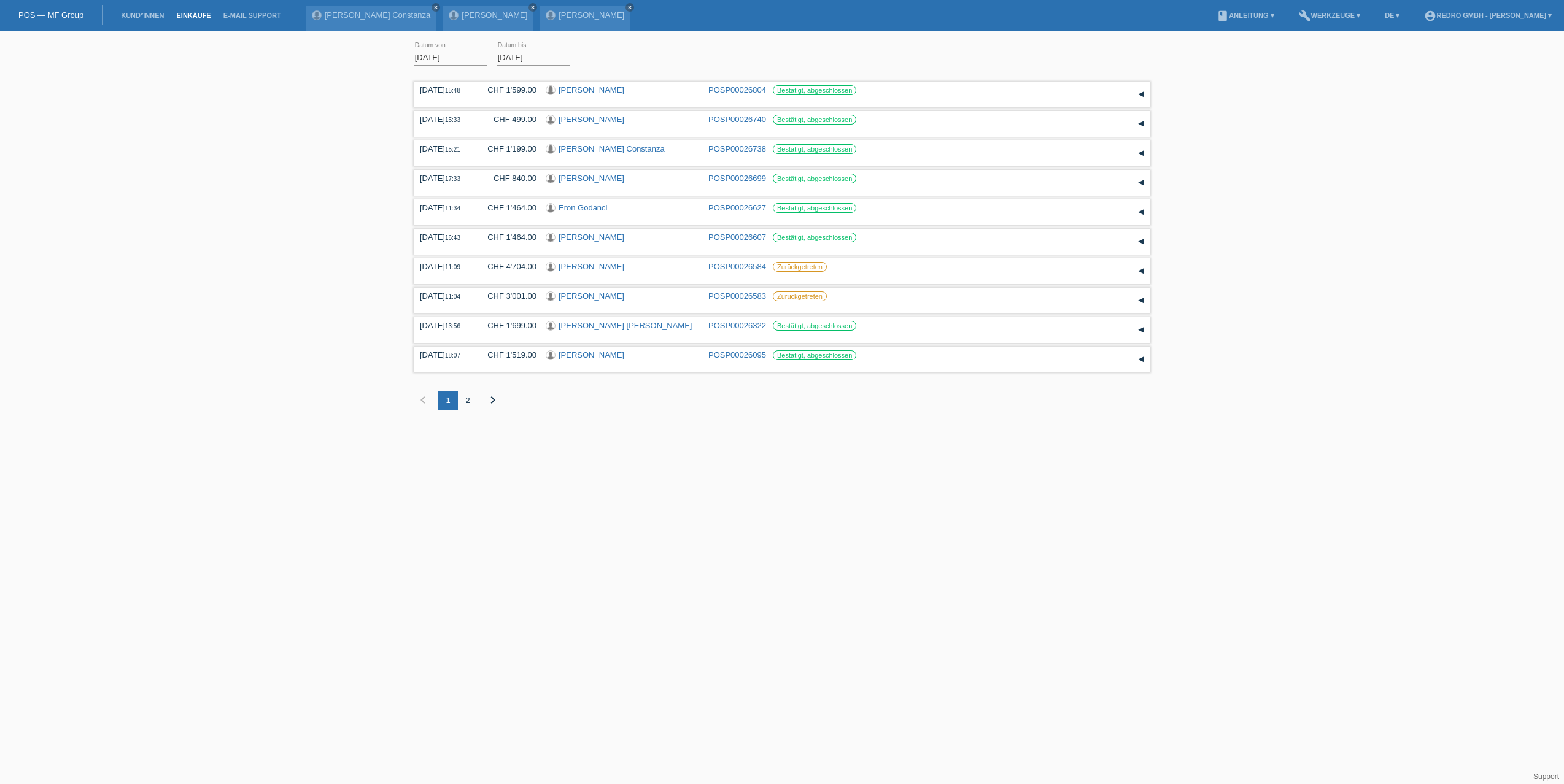
click at [295, 158] on div "01.08.2025 error Datum von 29.08.2025 error Datum bis Übernehmen 15:48 Datum" at bounding box center [782, 232] width 1564 height 392
click at [150, 19] on li "Kund*innen" at bounding box center [142, 16] width 55 height 32
click at [150, 17] on link "Kund*innen" at bounding box center [142, 16] width 55 height 7
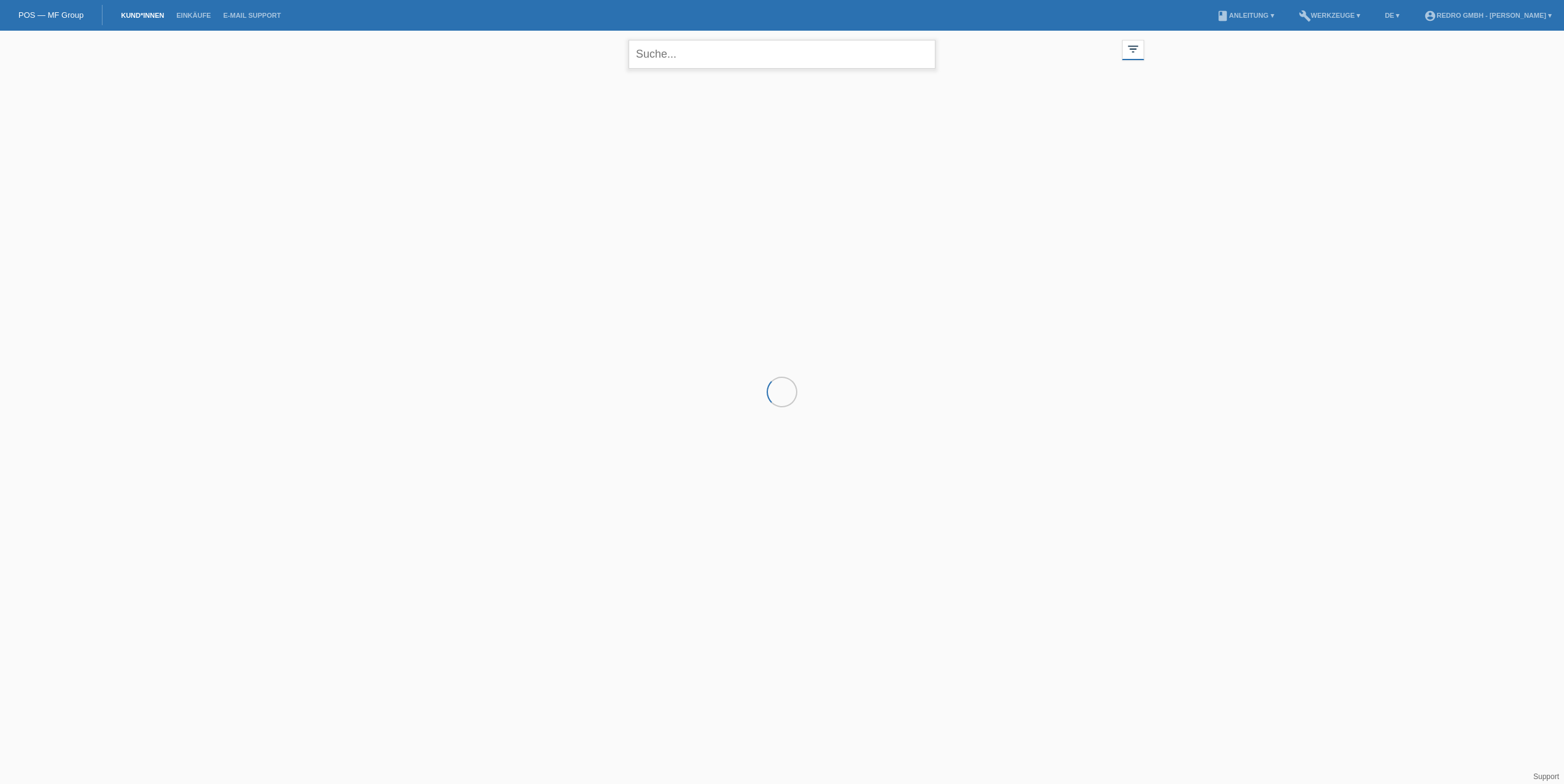
click at [650, 57] on input "text" at bounding box center [782, 54] width 307 height 29
paste input "Jovanovic"
type input "Jovanovic"
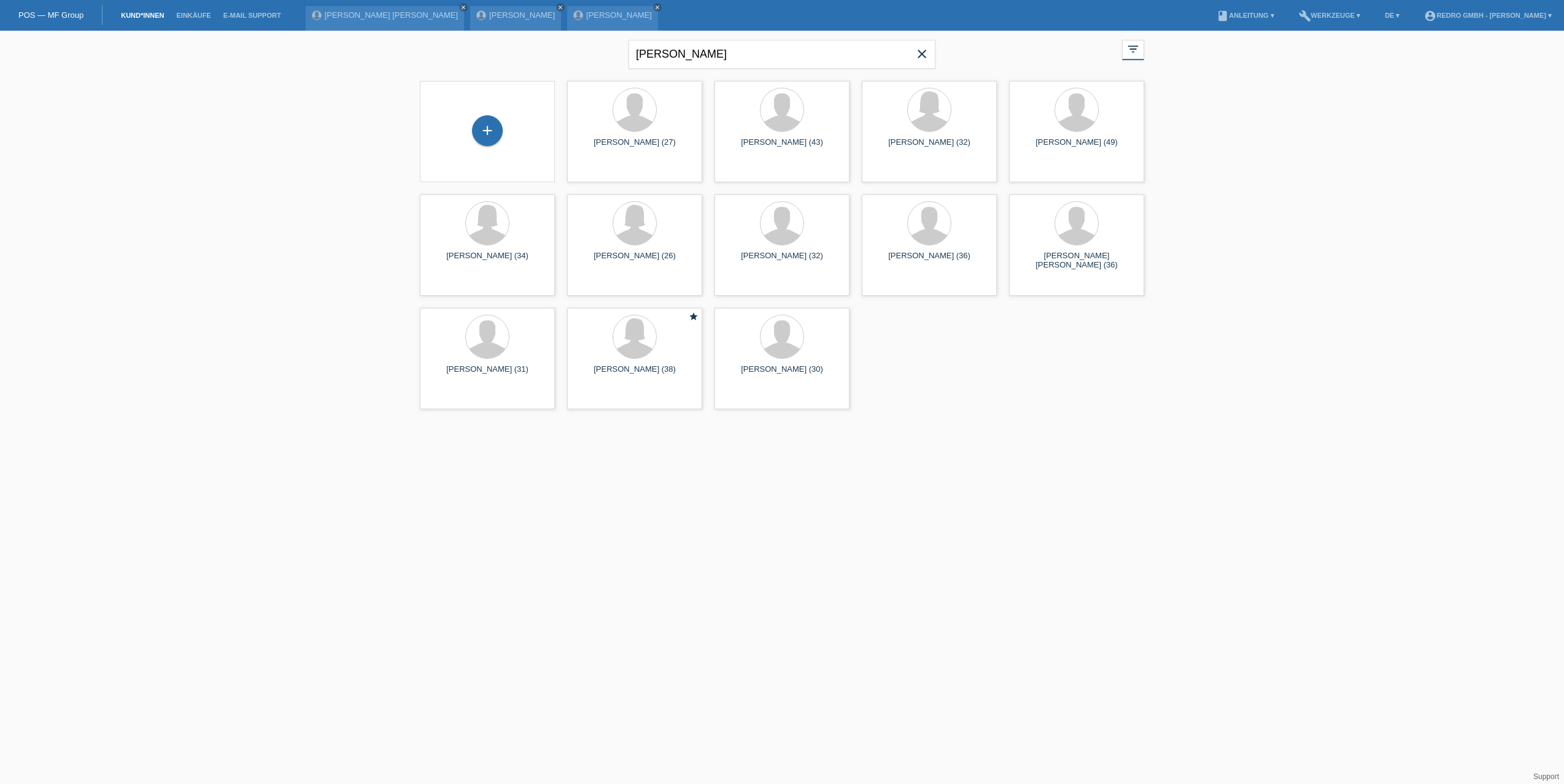
click at [289, 200] on div "Jovanovic close filter_list view_module Alle Kund*innen anzeigen star Markierte…" at bounding box center [782, 223] width 1564 height 385
click at [752, 285] on span "Anzeigen" at bounding box center [750, 285] width 34 height 9
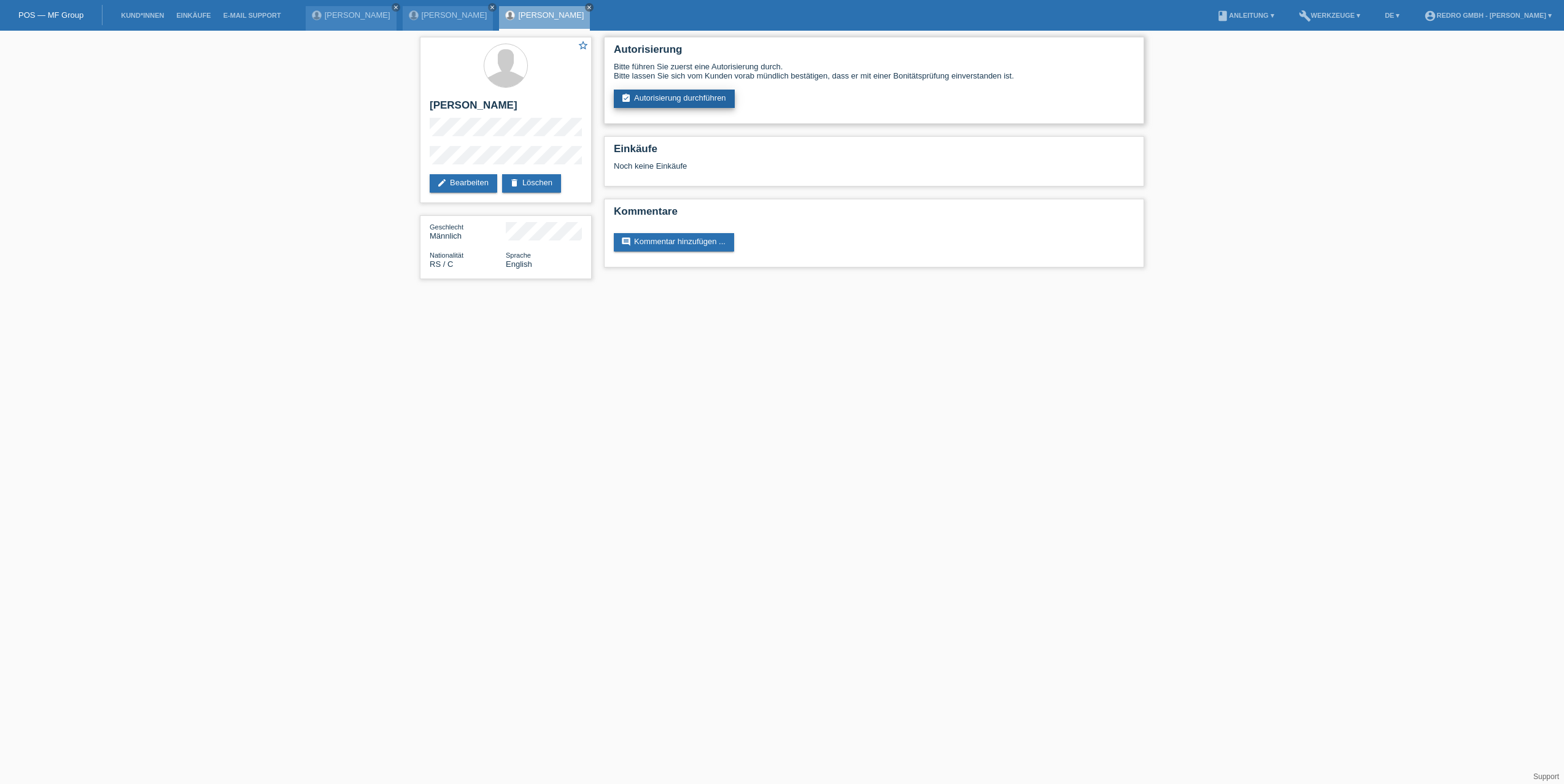
click at [657, 100] on link "assignment_turned_in Autorisierung durchführen" at bounding box center [674, 99] width 121 height 19
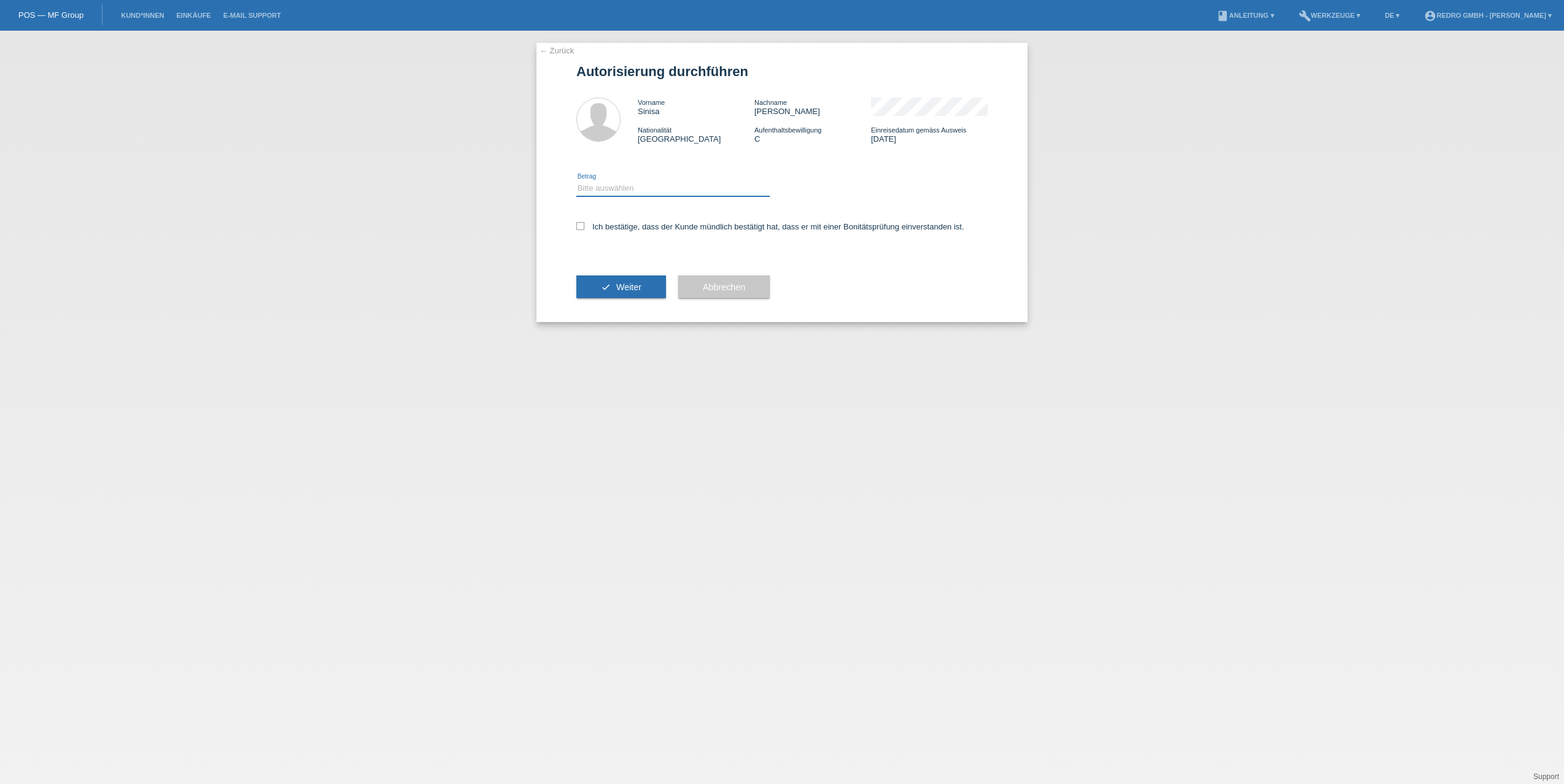
click at [643, 191] on select "Bitte auswählen CHF 1.00 - CHF 499.00 CHF 500.00 - CHF 1'999.00 CHF 2'000.00 - …" at bounding box center [672, 188] width 193 height 15
select select "1"
click at [576, 181] on select "Bitte auswählen CHF 1.00 - CHF 499.00 CHF 500.00 - CHF 1'999.00 CHF 2'000.00 - …" at bounding box center [672, 188] width 193 height 15
click at [602, 230] on label "Ich bestätige, dass der Kunde mündlich bestätigt hat, dass er mit einer Bonität…" at bounding box center [770, 227] width 388 height 9
click at [584, 230] on input "Ich bestätige, dass der Kunde mündlich bestätigt hat, dass er mit einer Bonität…" at bounding box center [580, 226] width 8 height 8
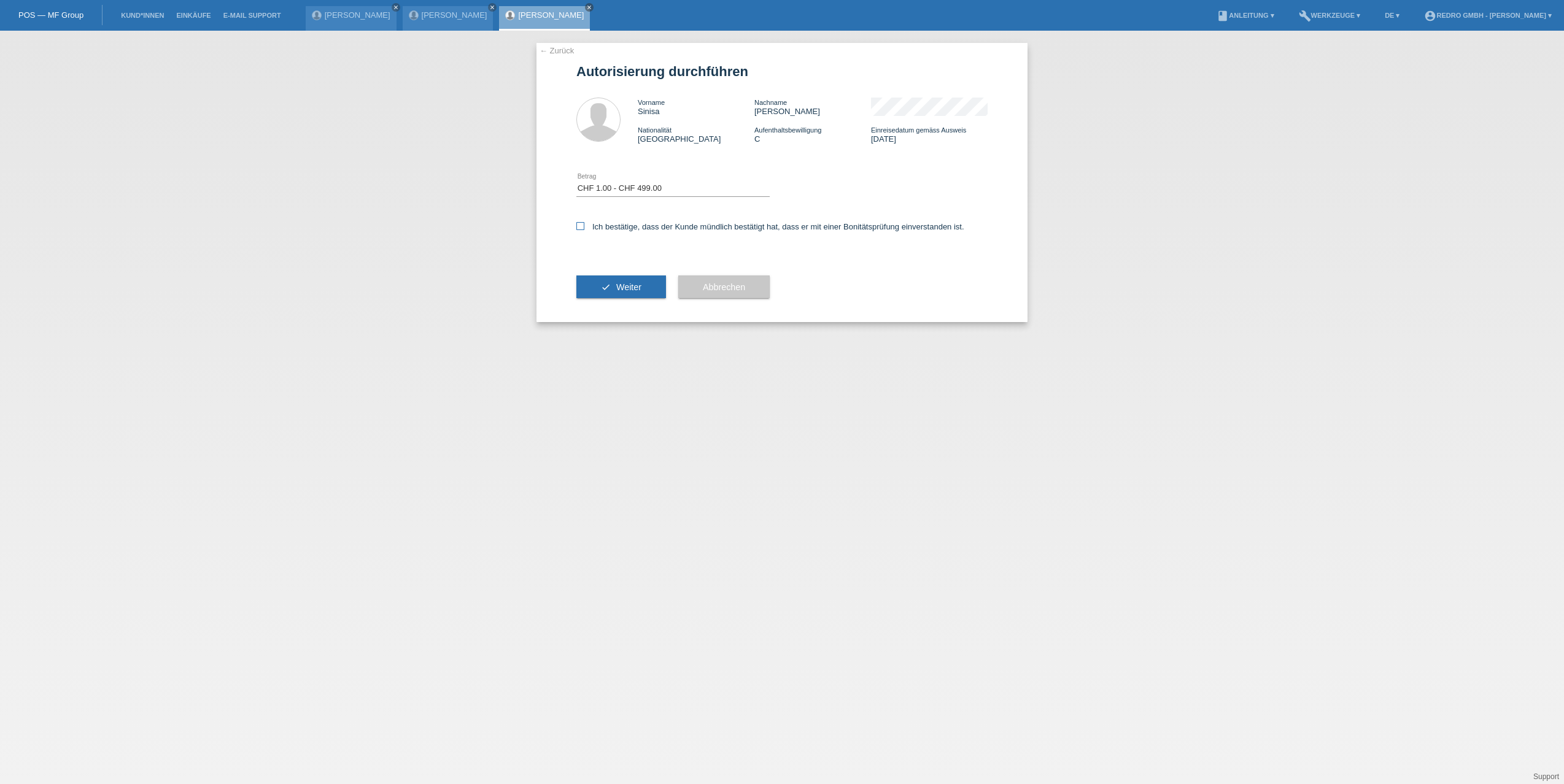
checkbox input "true"
click at [606, 292] on icon "check" at bounding box center [605, 287] width 10 height 10
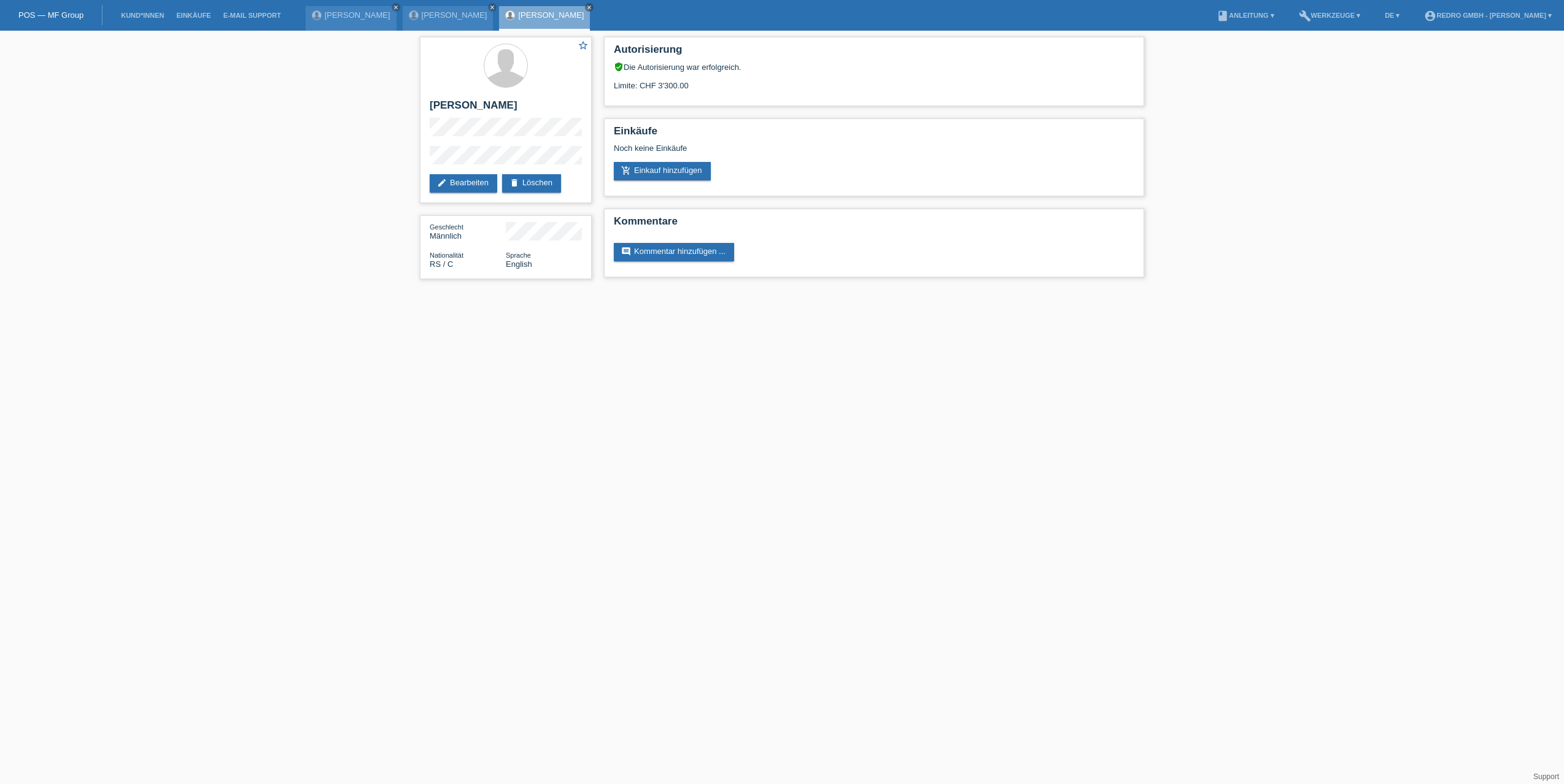
click at [211, 180] on div "star_border [PERSON_NAME] edit Bearbeiten delete Löschen Geschlecht Männlich Na…" at bounding box center [782, 161] width 1564 height 261
click at [155, 16] on link "Kund*innen" at bounding box center [142, 16] width 55 height 7
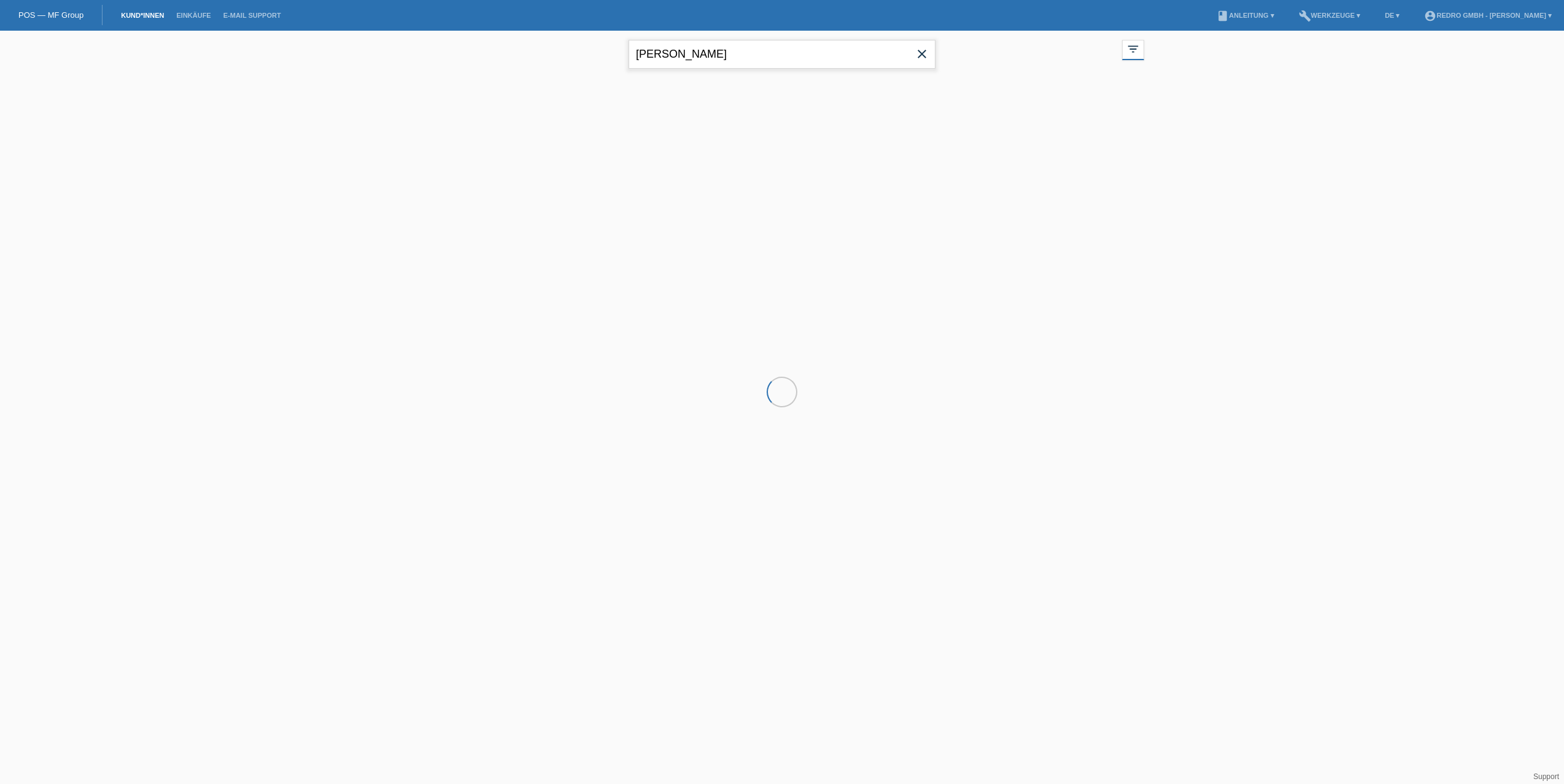
click at [677, 53] on input "[PERSON_NAME]" at bounding box center [782, 54] width 307 height 29
click at [677, 53] on input "Jovanovic" at bounding box center [782, 54] width 307 height 29
paste input "Dzhordzhevich"
type input "Dzhordzhevich"
click at [586, 170] on span "Anzeigen" at bounding box center [602, 172] width 34 height 9
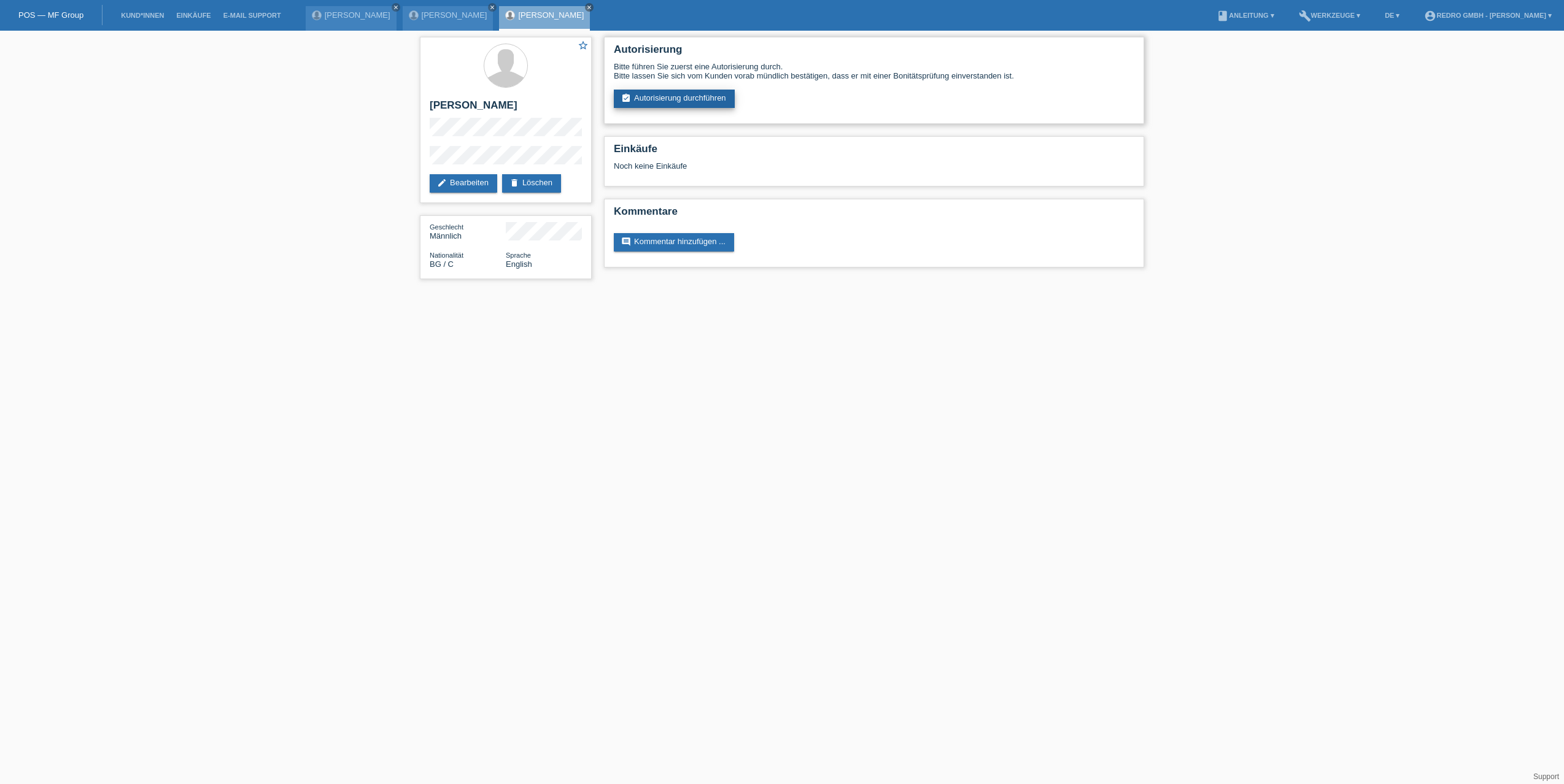
click at [672, 91] on link "assignment_turned_in Autorisierung durchführen" at bounding box center [674, 99] width 121 height 19
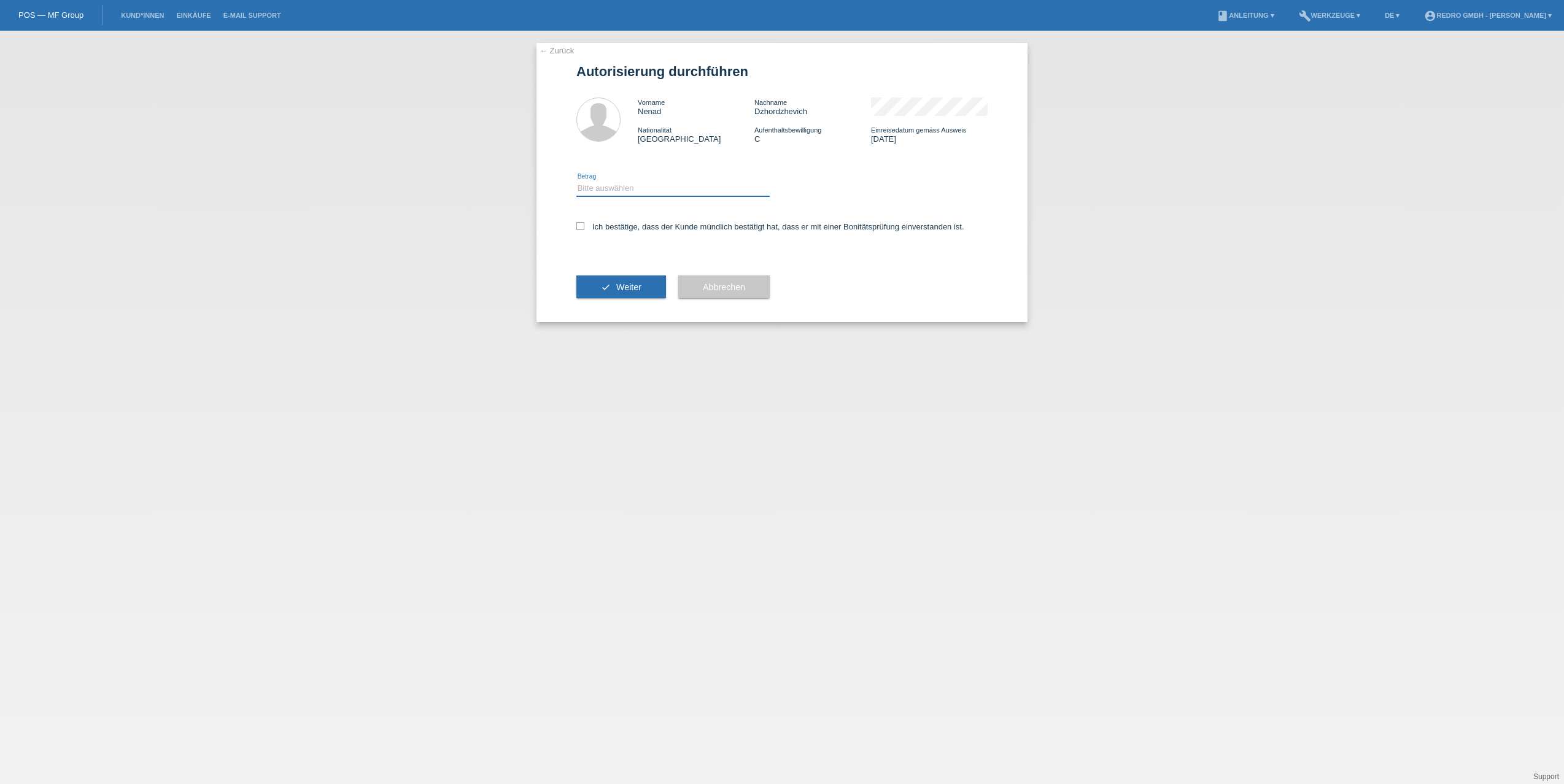
click at [619, 181] on select "Bitte auswählen CHF 1.00 - CHF 499.00 CHF 500.00 - CHF 1'999.00 CHF 2'000.00 - …" at bounding box center [672, 188] width 193 height 15
select select "1"
click at [576, 181] on select "Bitte auswählen CHF 1.00 - CHF 499.00 CHF 500.00 - CHF 1'999.00 CHF 2'000.00 - …" at bounding box center [672, 188] width 193 height 15
click at [602, 230] on label "Ich bestätige, dass der Kunde mündlich bestätigt hat, dass er mit einer Bonität…" at bounding box center [770, 227] width 388 height 9
click at [584, 230] on input "Ich bestätige, dass der Kunde mündlich bestätigt hat, dass er mit einer Bonität…" at bounding box center [580, 226] width 8 height 8
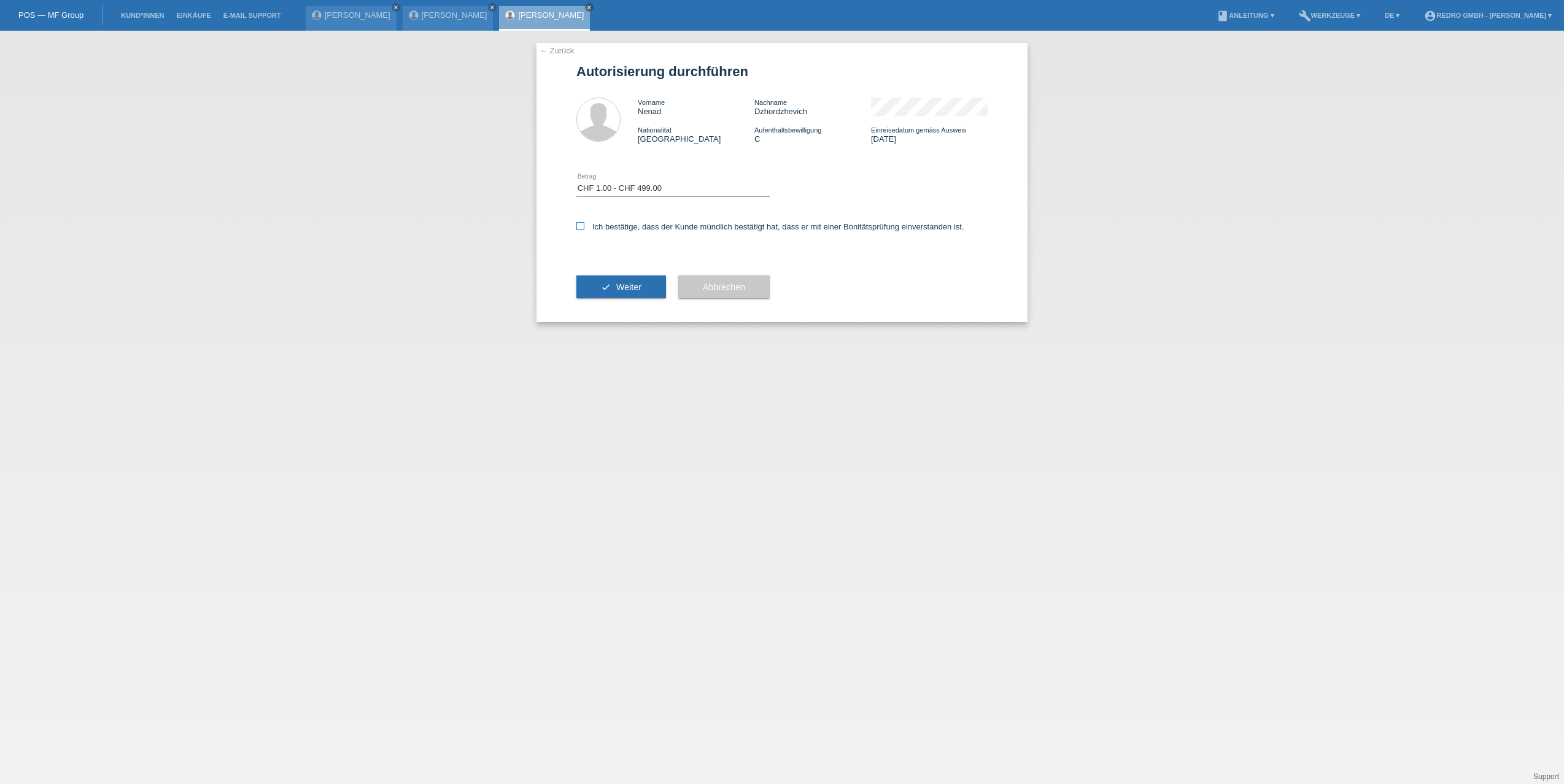
checkbox input "true"
click at [606, 290] on icon "check" at bounding box center [605, 287] width 10 height 10
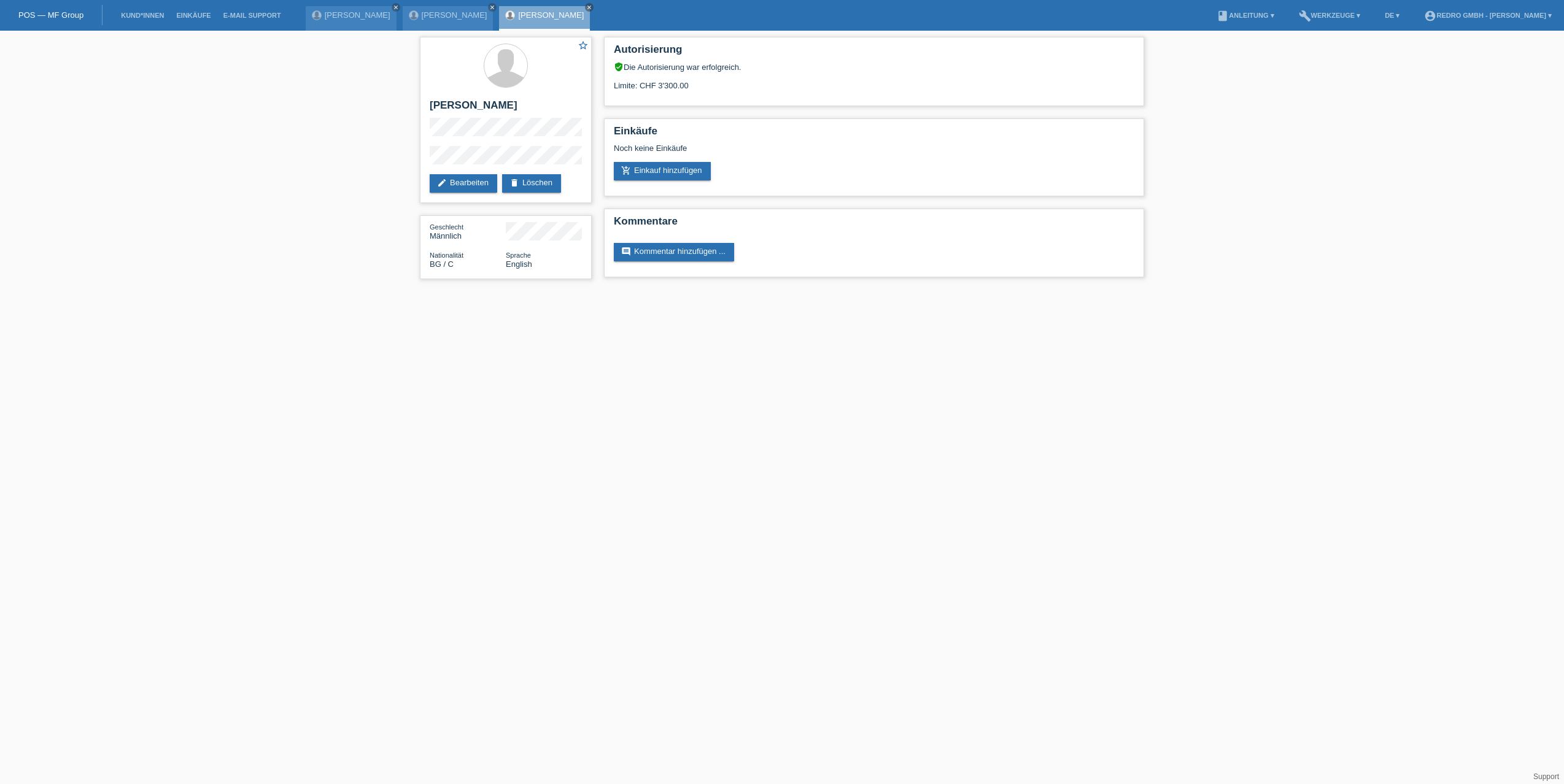
click at [325, 292] on html "POS — MF Group Kund*innen Einkäufe E-Mail Support Behrem Becirovic close close" at bounding box center [782, 145] width 1564 height 292
click at [155, 13] on link "Kund*innen" at bounding box center [142, 16] width 55 height 7
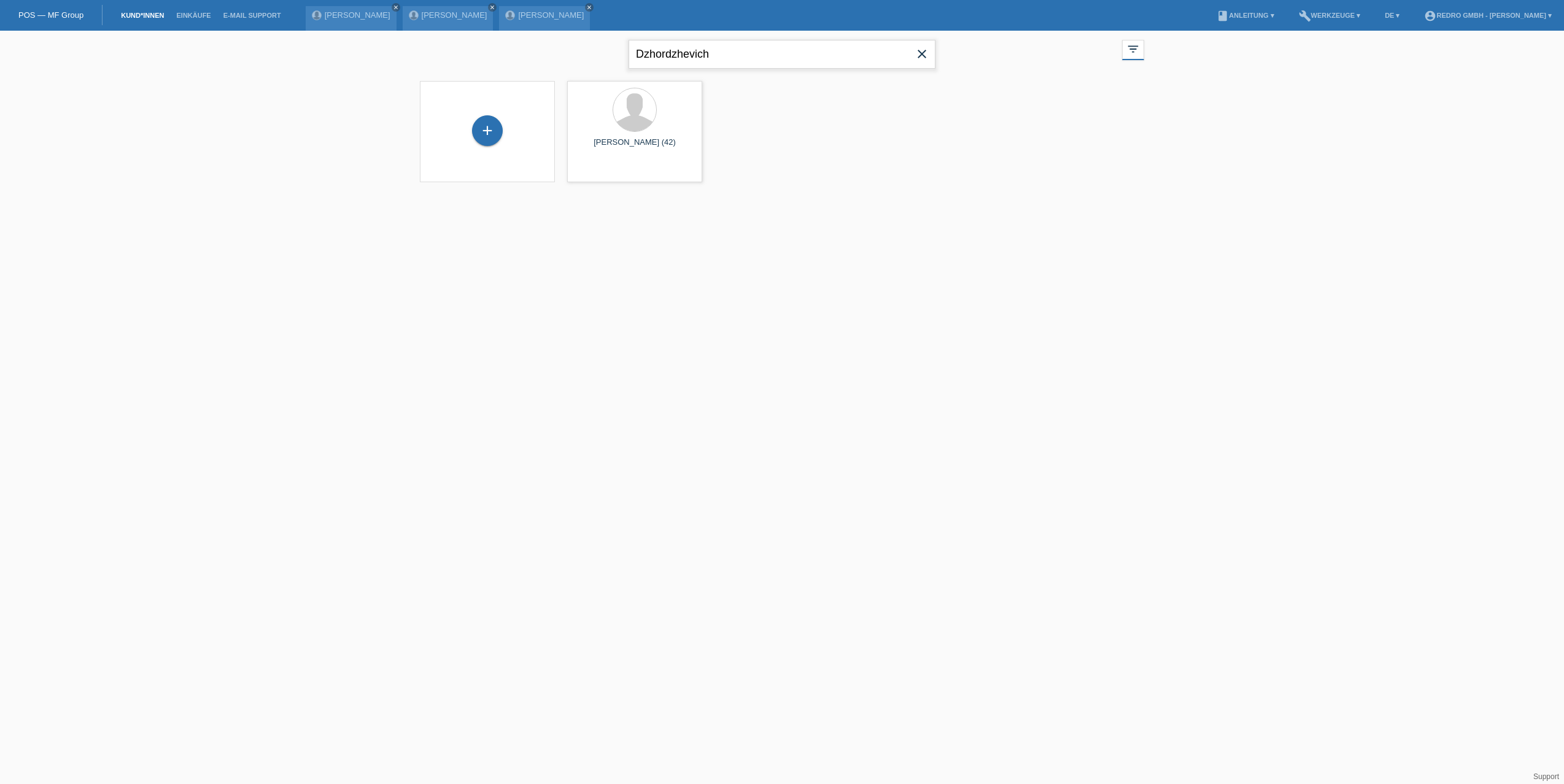
click at [685, 51] on input "Dzhordzhevich" at bounding box center [782, 54] width 307 height 29
paste input "Zellner"
type input "Zellner"
click at [213, 269] on div "Zellner close filter_list view_module Alle Kund*innen anzeigen star Markierte K…" at bounding box center [782, 166] width 1564 height 271
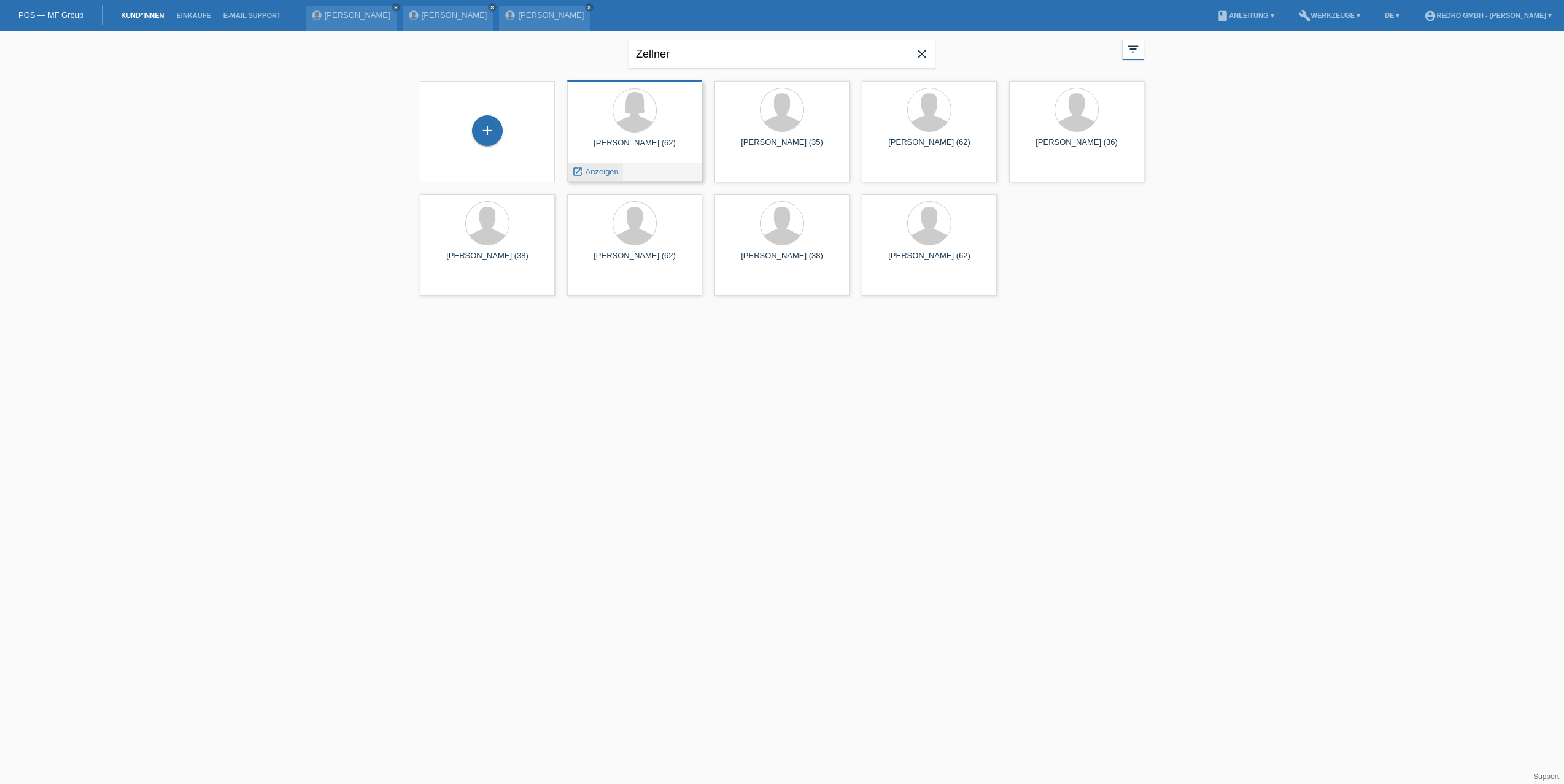
click at [596, 169] on span "Anzeigen" at bounding box center [602, 172] width 34 height 9
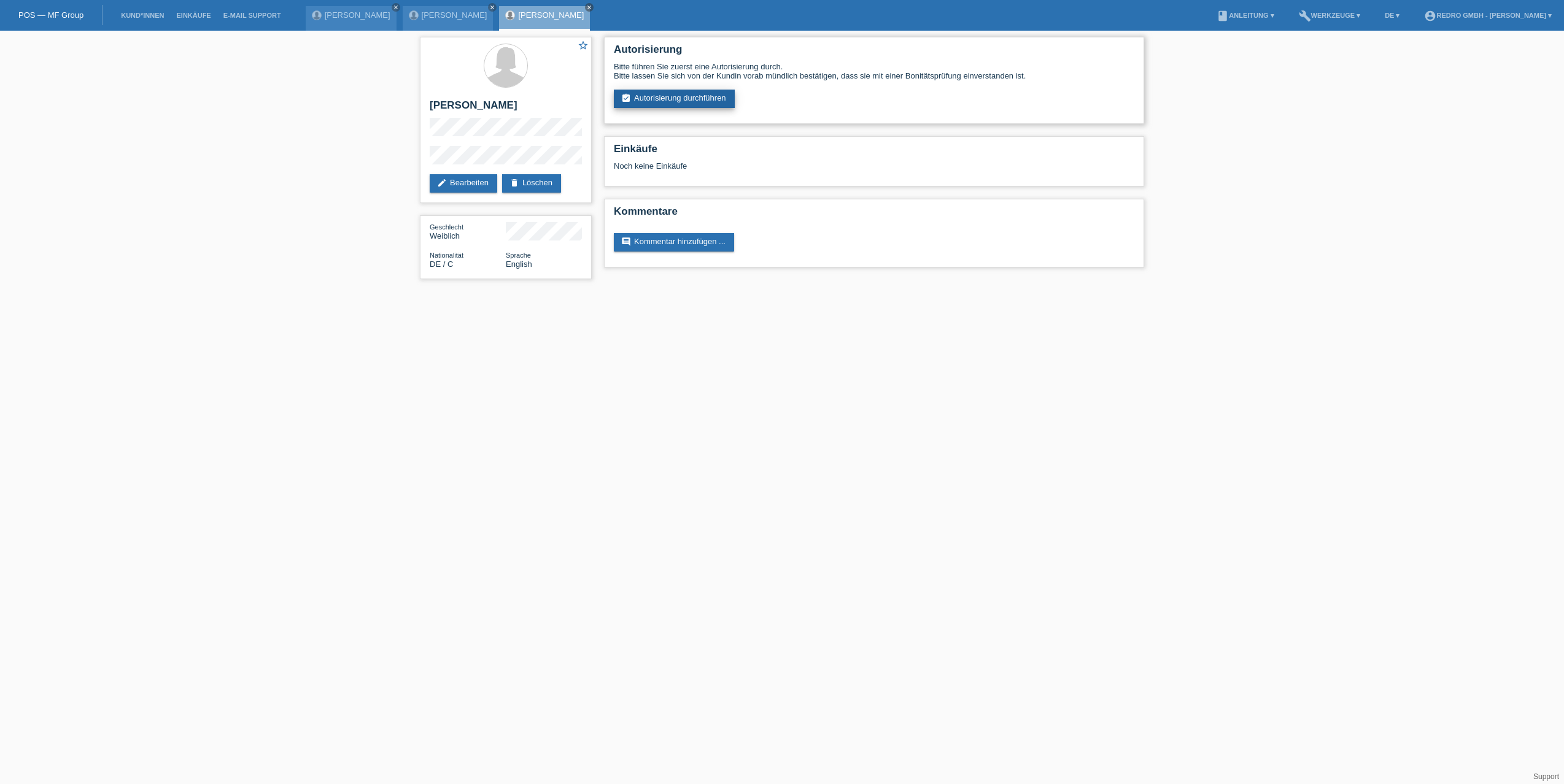
click at [654, 102] on link "assignment_turned_in Autorisierung durchführen" at bounding box center [674, 99] width 121 height 19
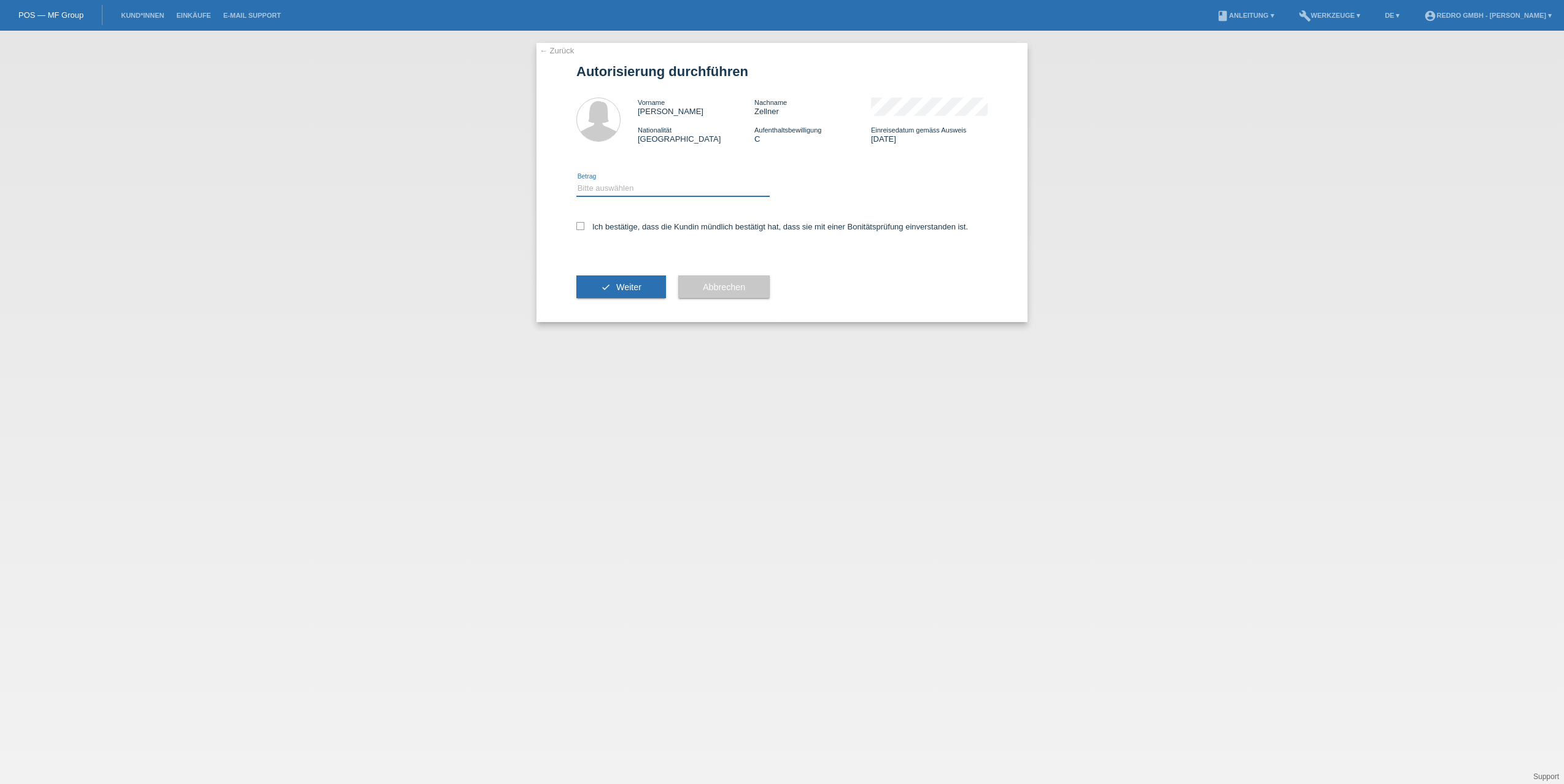
click at [623, 182] on select "Bitte auswählen CHF 1.00 - CHF 499.00 CHF 500.00 - CHF 1'999.00 CHF 2'000.00 - …" at bounding box center [672, 188] width 193 height 15
select select "1"
click at [576, 181] on select "Bitte auswählen CHF 1.00 - CHF 499.00 CHF 500.00 - CHF 1'999.00 CHF 2'000.00 - …" at bounding box center [672, 188] width 193 height 15
click at [599, 230] on label "Ich bestätige, dass die Kundin mündlich bestätigt hat, dass sie mit einer Bonit…" at bounding box center [772, 227] width 392 height 9
click at [584, 230] on input "Ich bestätige, dass die Kundin mündlich bestätigt hat, dass sie mit einer Bonit…" at bounding box center [580, 226] width 8 height 8
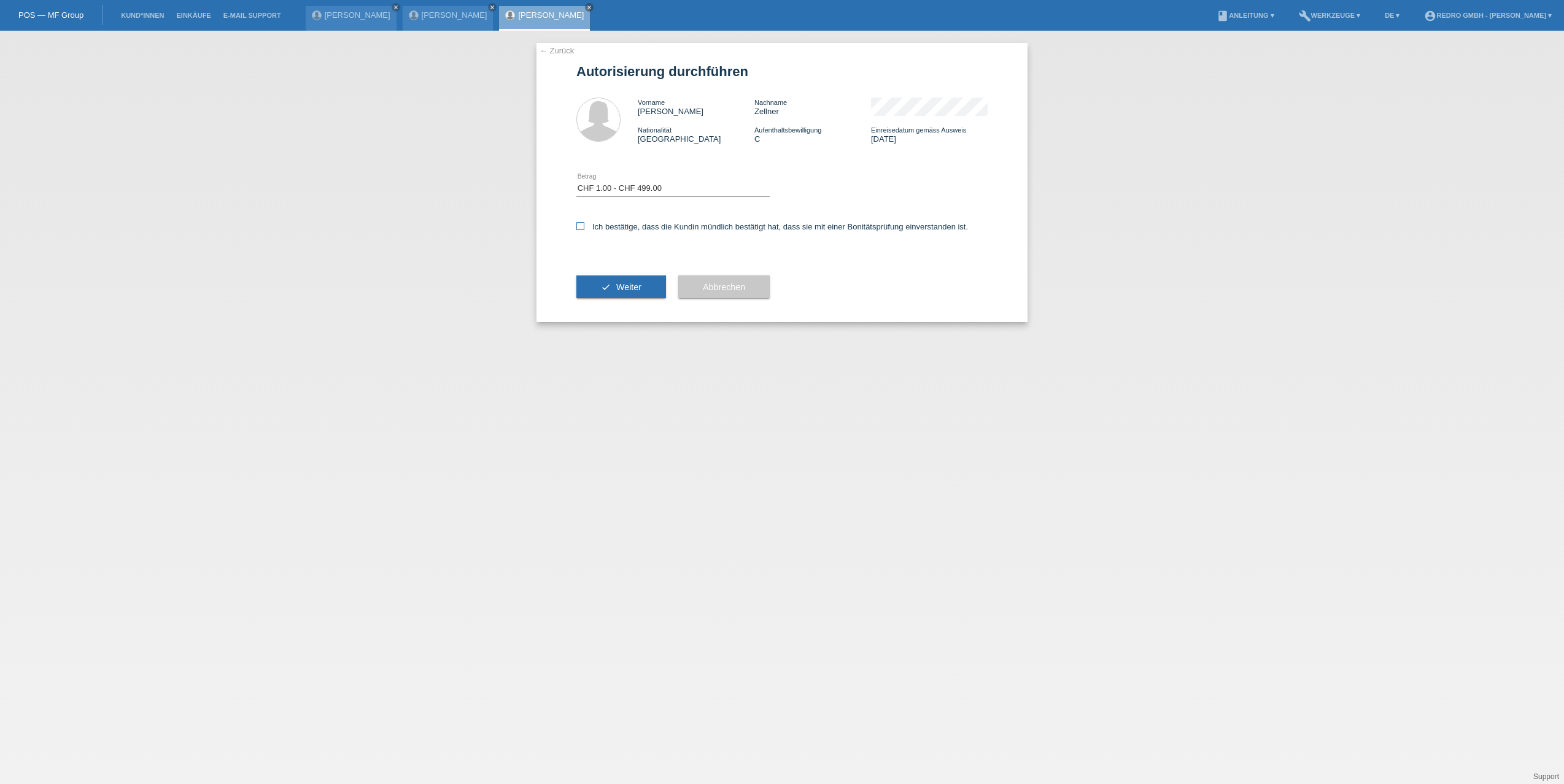
checkbox input "true"
click at [605, 298] on div "check Weiter" at bounding box center [621, 287] width 90 height 71
click at [605, 293] on button "check Weiter" at bounding box center [621, 286] width 90 height 23
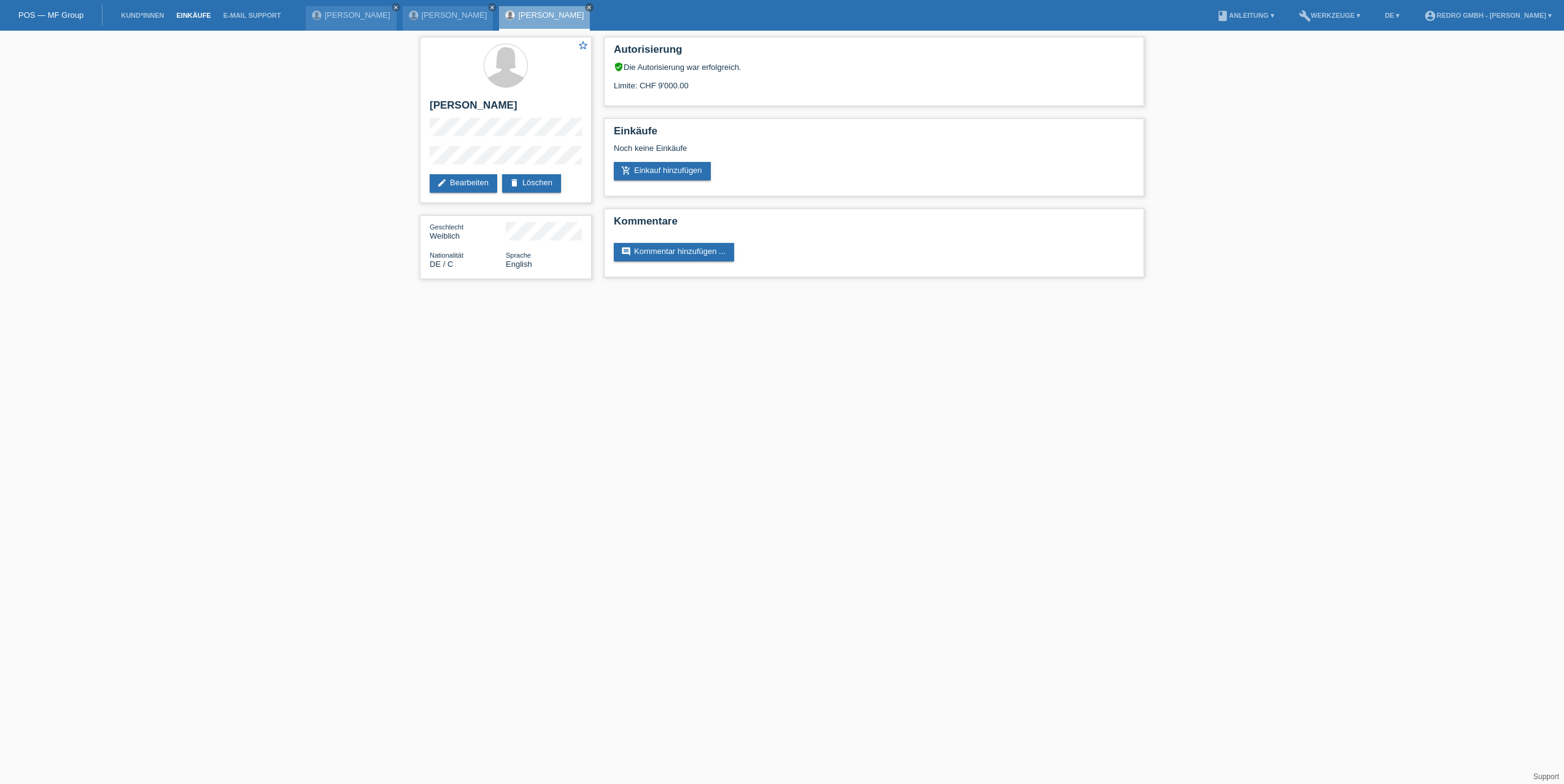
click at [176, 15] on link "Einkäufe" at bounding box center [193, 16] width 47 height 7
click at [160, 15] on link "Kund*innen" at bounding box center [142, 16] width 55 height 7
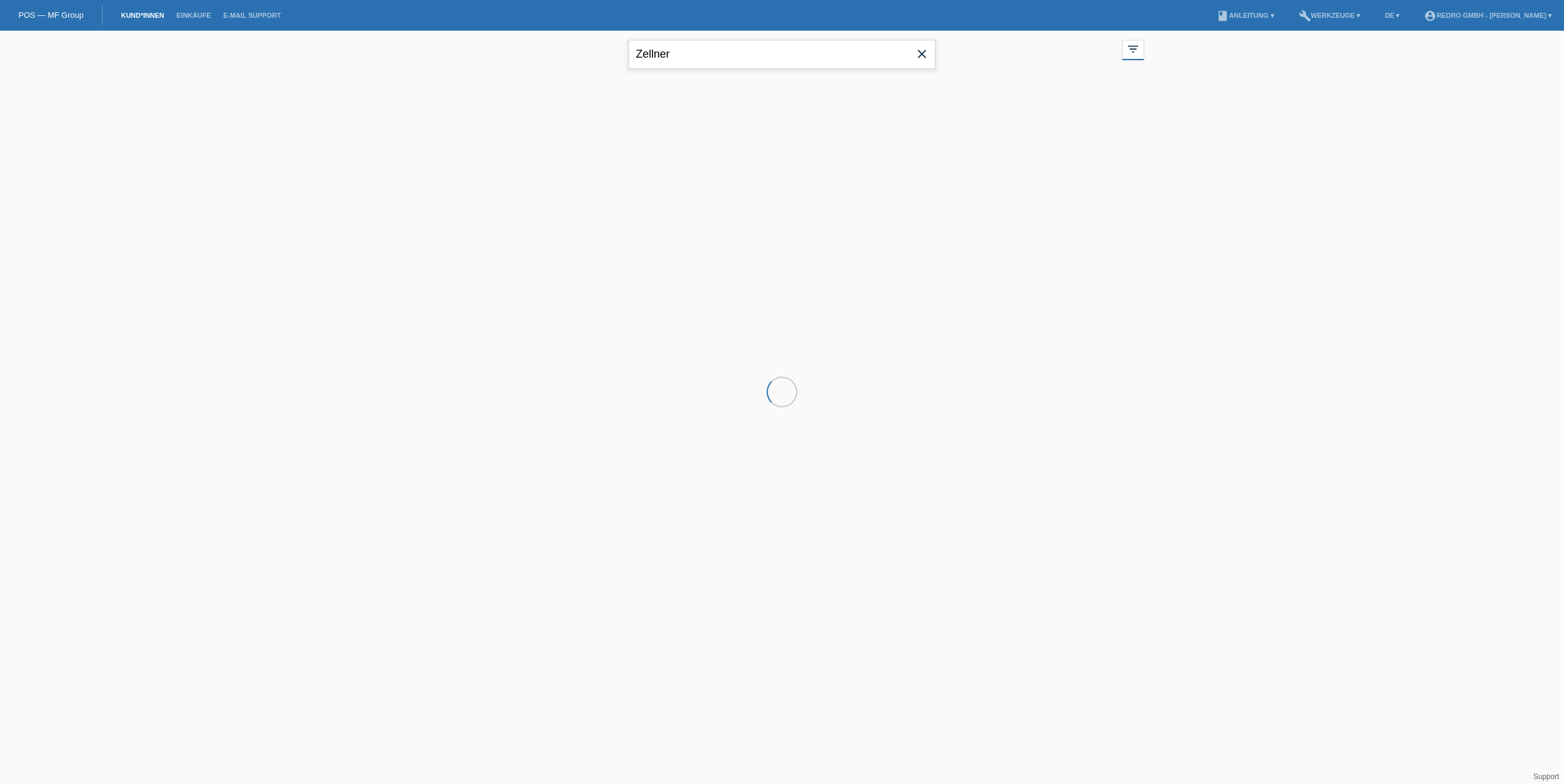
click at [669, 55] on input "Zellner" at bounding box center [782, 54] width 307 height 29
paste input "Gaudencio"
type input "Gaudencio"
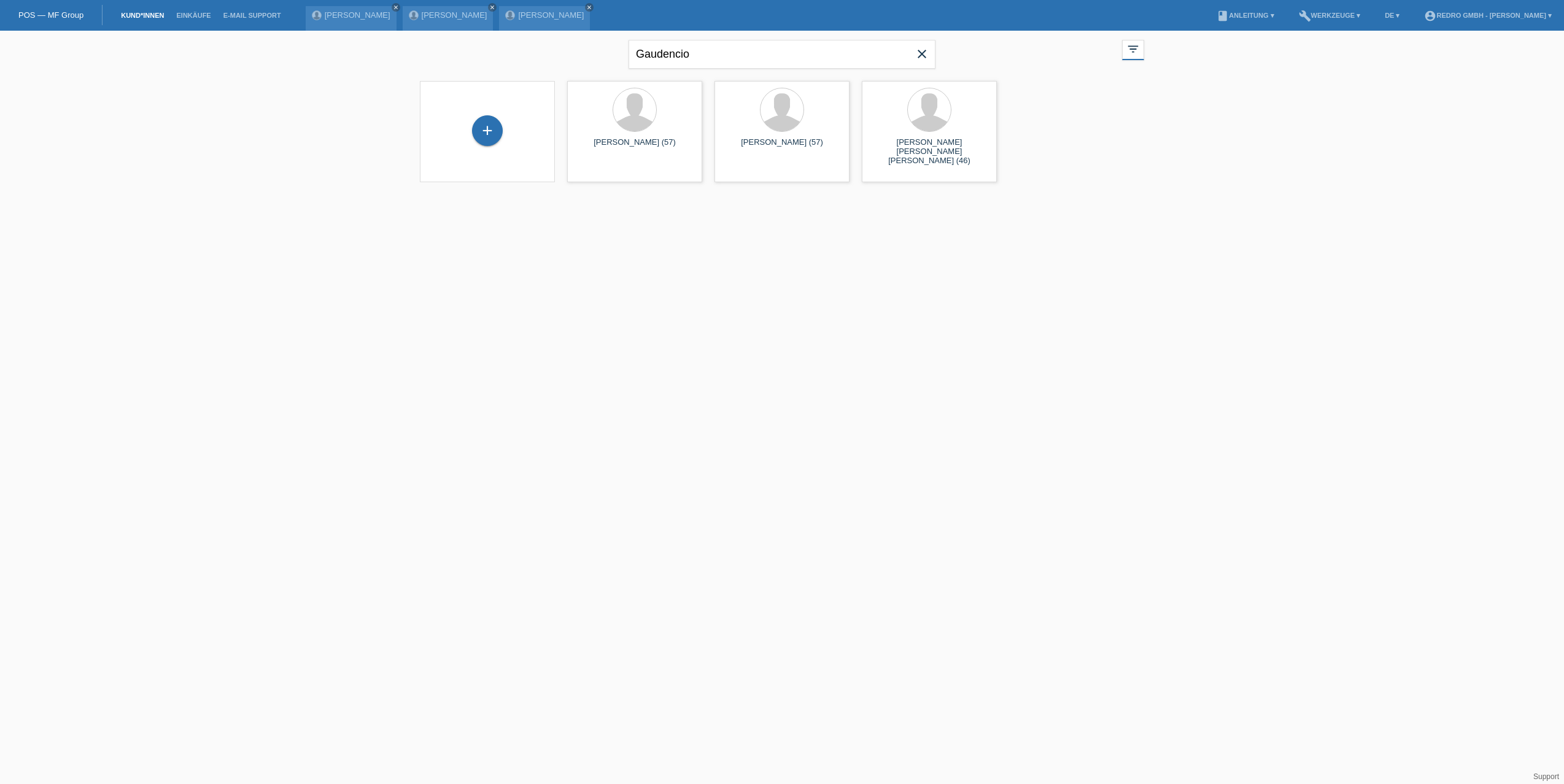
click at [214, 198] on html "POS — MF Group Kund*innen Einkäufe E-Mail Support Sinisa Jovanovic close close" at bounding box center [782, 99] width 1564 height 198
click at [588, 168] on span "Anzeigen" at bounding box center [602, 172] width 34 height 9
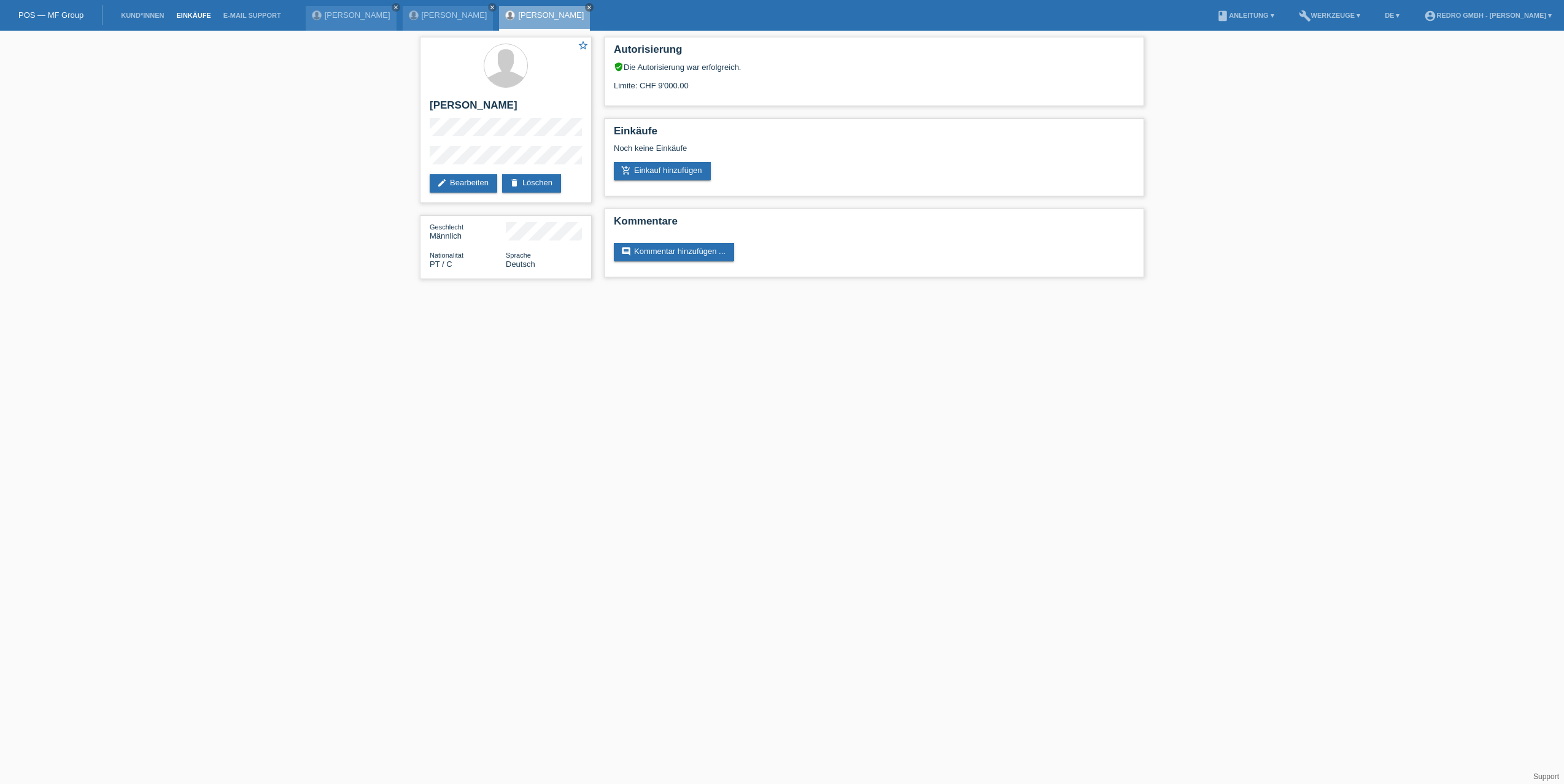
click at [184, 14] on link "Einkäufe" at bounding box center [193, 16] width 47 height 7
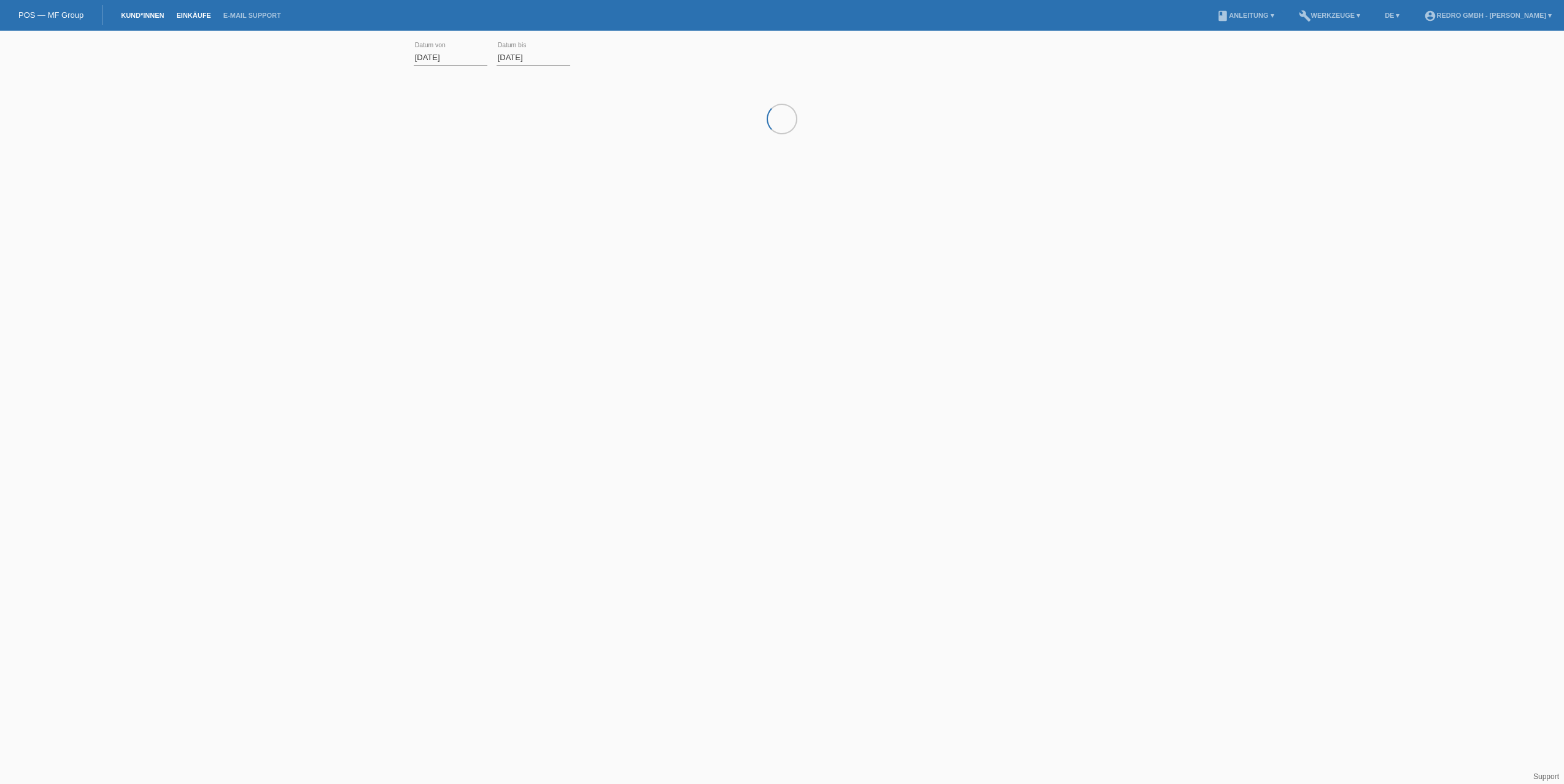
click at [147, 17] on link "Kund*innen" at bounding box center [142, 16] width 55 height 7
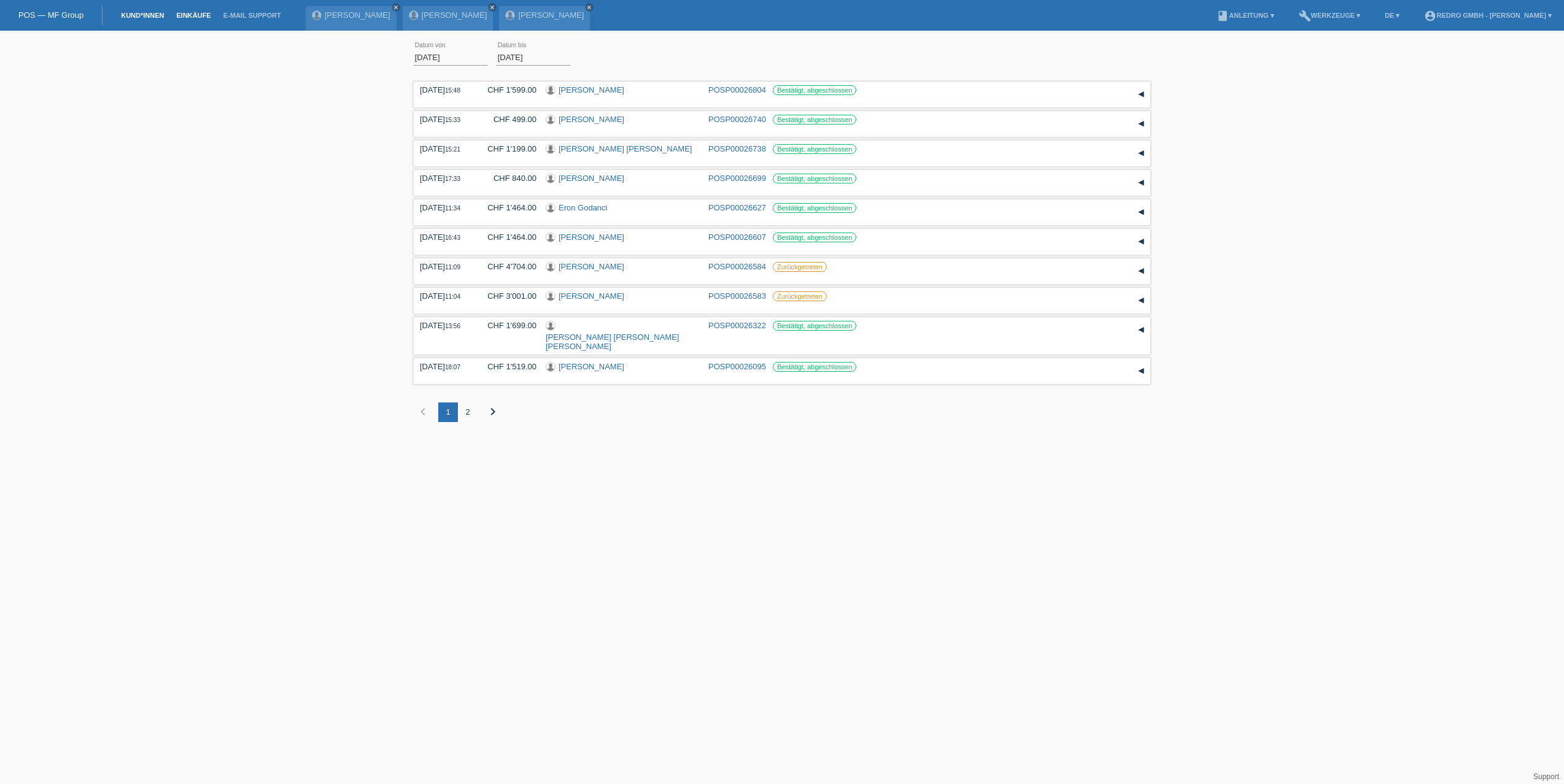
click at [130, 17] on link "Kund*innen" at bounding box center [142, 16] width 55 height 7
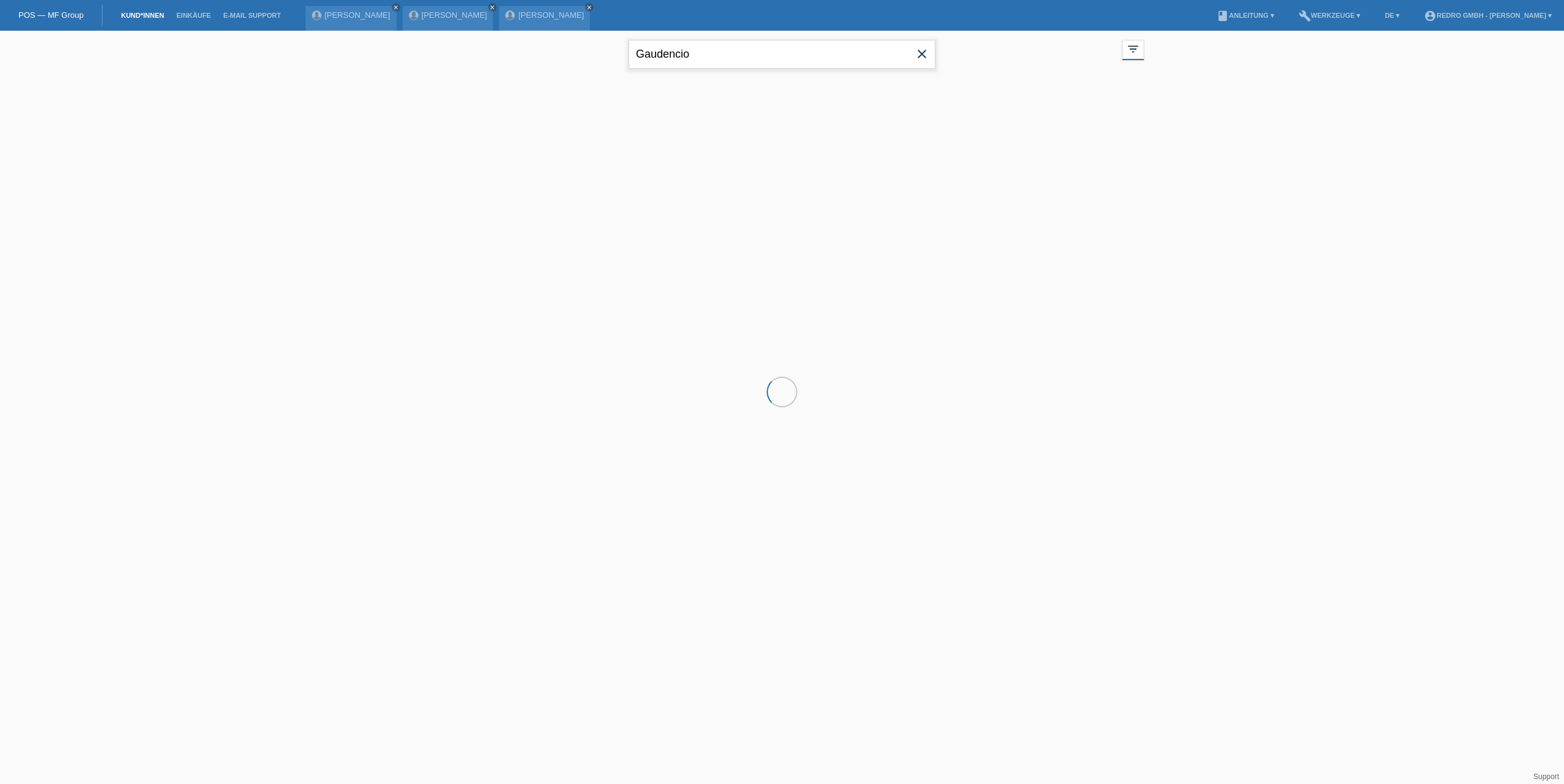
click at [730, 53] on input "Gaudencio" at bounding box center [782, 54] width 307 height 29
paste input "Koziol"
type input "Koziol"
click at [593, 170] on span "Anzeigen" at bounding box center [602, 172] width 34 height 9
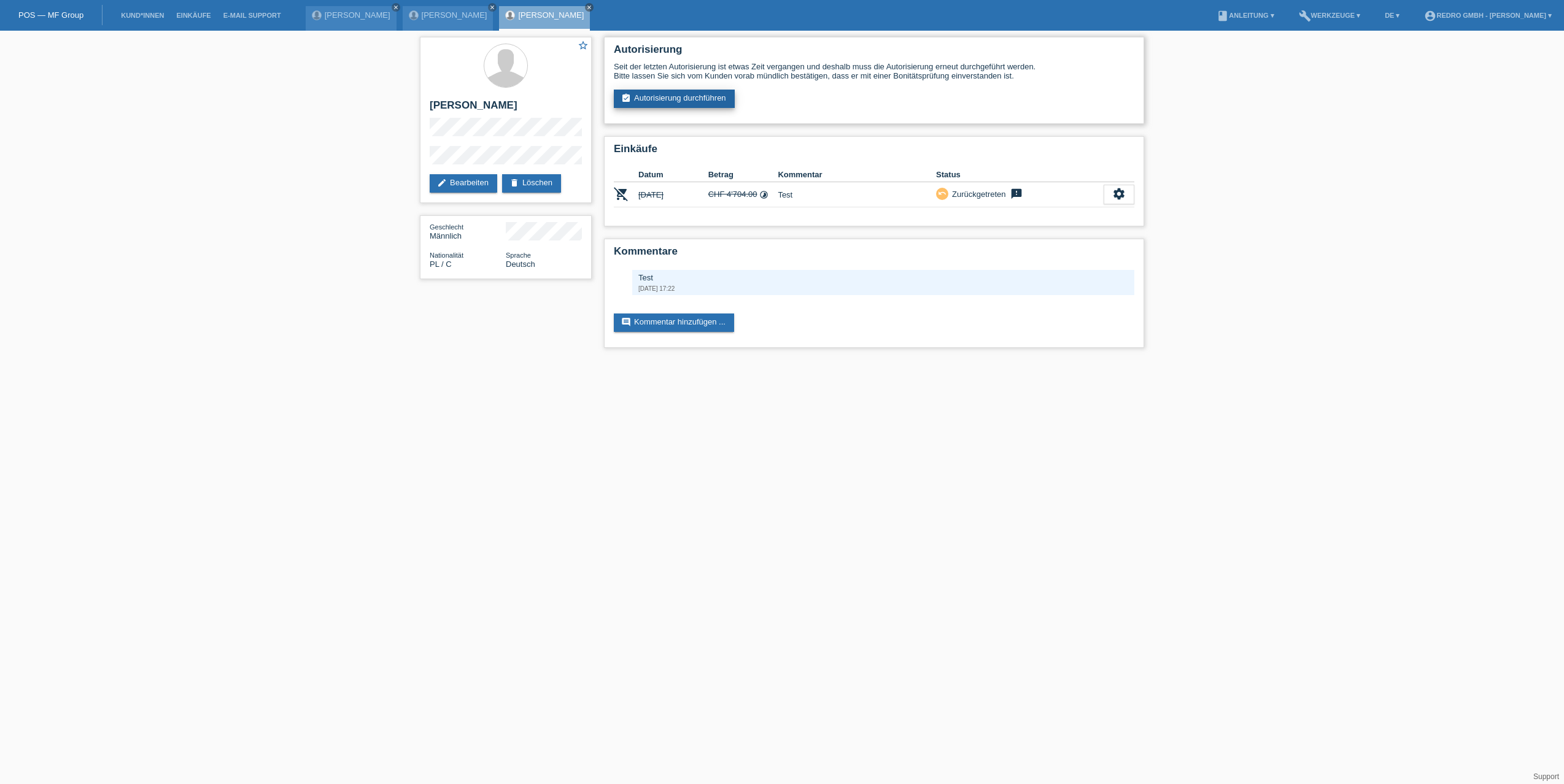
click at [674, 98] on link "assignment_turned_in Autorisierung durchführen" at bounding box center [674, 99] width 121 height 19
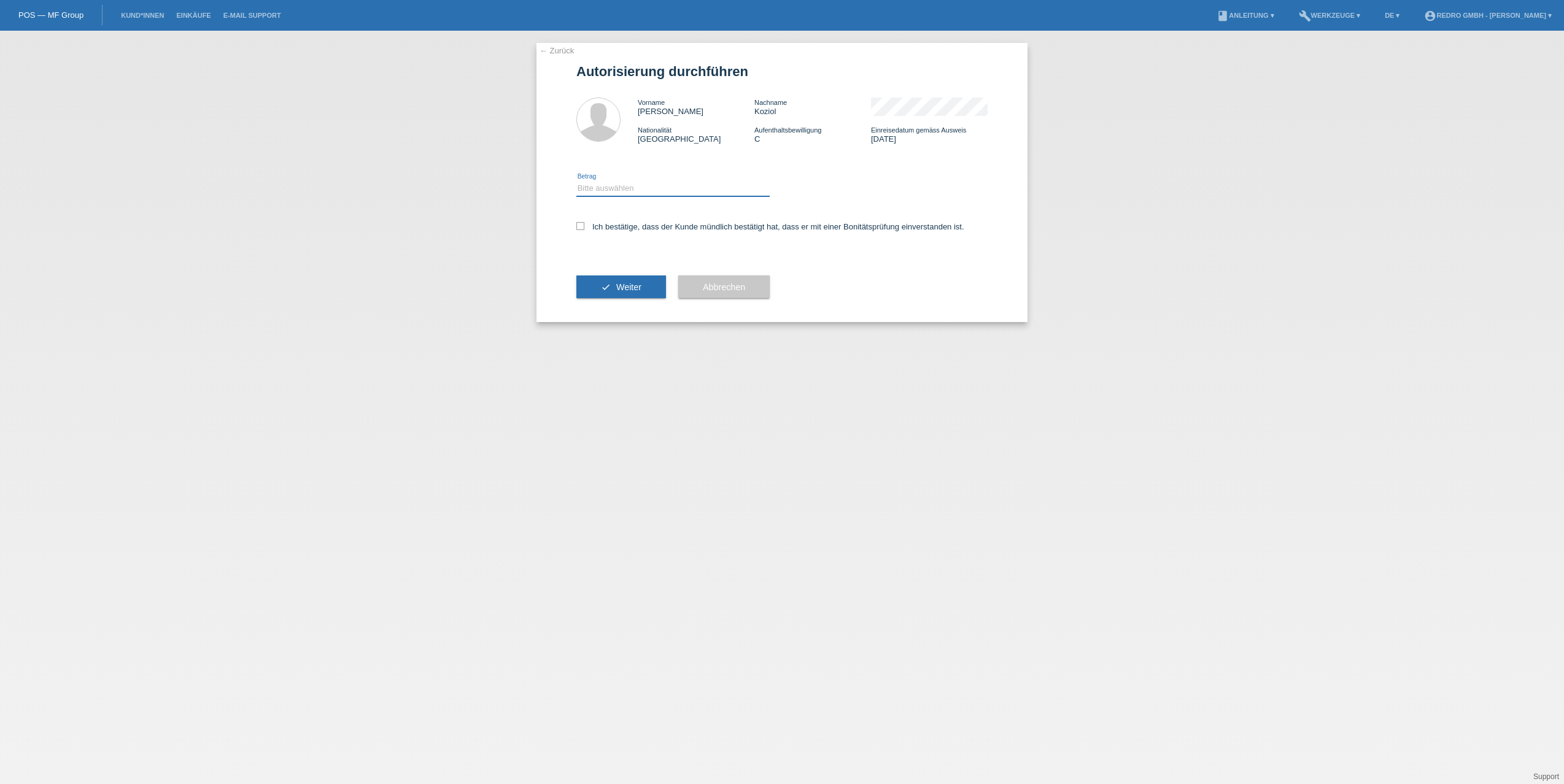
click at [615, 191] on select "Bitte auswählen CHF 1.00 - CHF 499.00 CHF 500.00 - CHF 1'999.00 CHF 2'000.00 - …" at bounding box center [672, 188] width 193 height 15
select select "1"
click at [576, 181] on select "Bitte auswählen CHF 1.00 - CHF 499.00 CHF 500.00 - CHF 1'999.00 CHF 2'000.00 - …" at bounding box center [672, 188] width 193 height 15
click at [609, 224] on label "Ich bestätige, dass der Kunde mündlich bestätigt hat, dass er mit einer Bonität…" at bounding box center [770, 227] width 388 height 9
click at [584, 224] on input "Ich bestätige, dass der Kunde mündlich bestätigt hat, dass er mit einer Bonität…" at bounding box center [580, 226] width 8 height 8
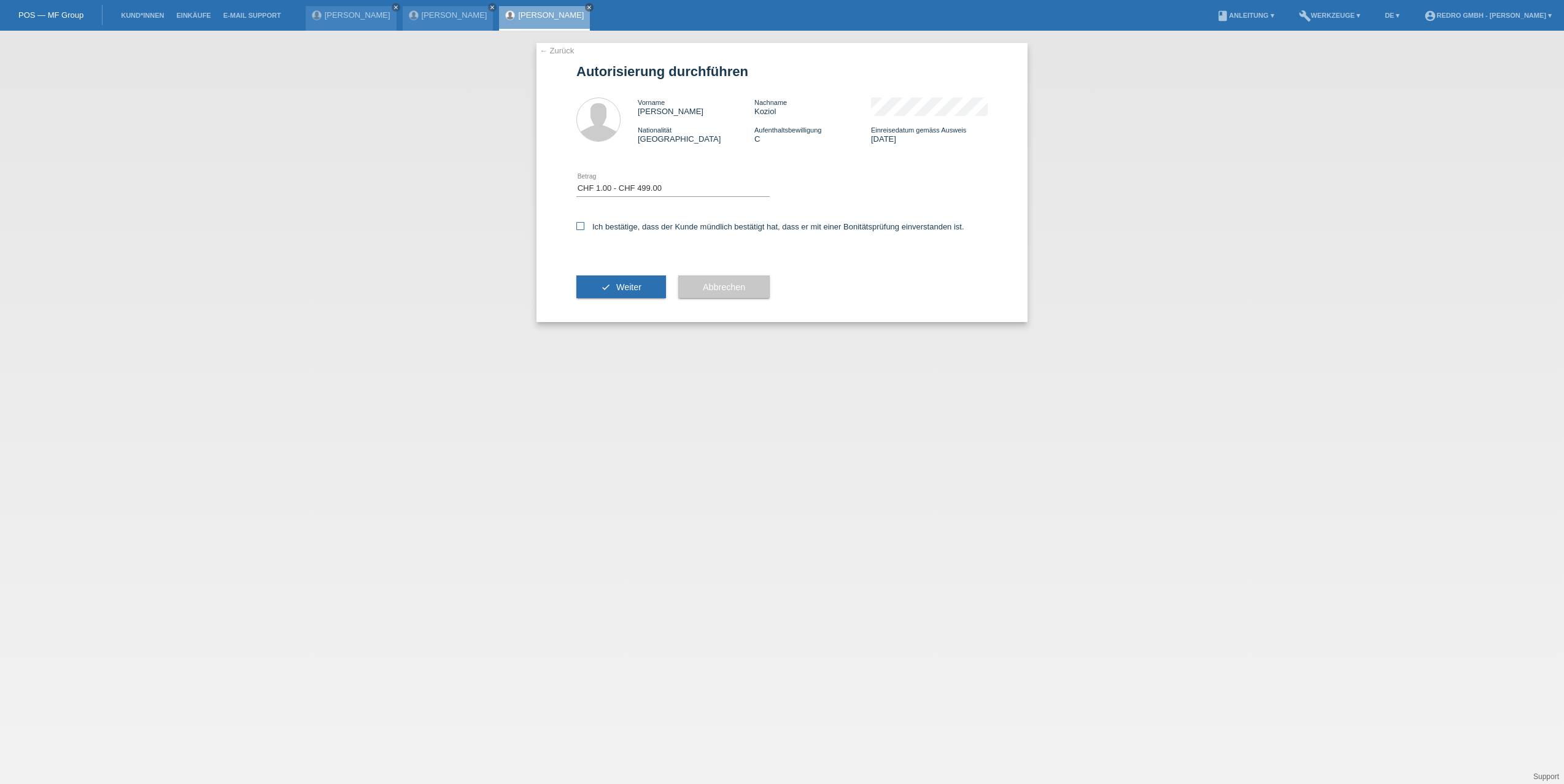
checkbox input "true"
click at [604, 280] on button "check Weiter" at bounding box center [621, 286] width 90 height 23
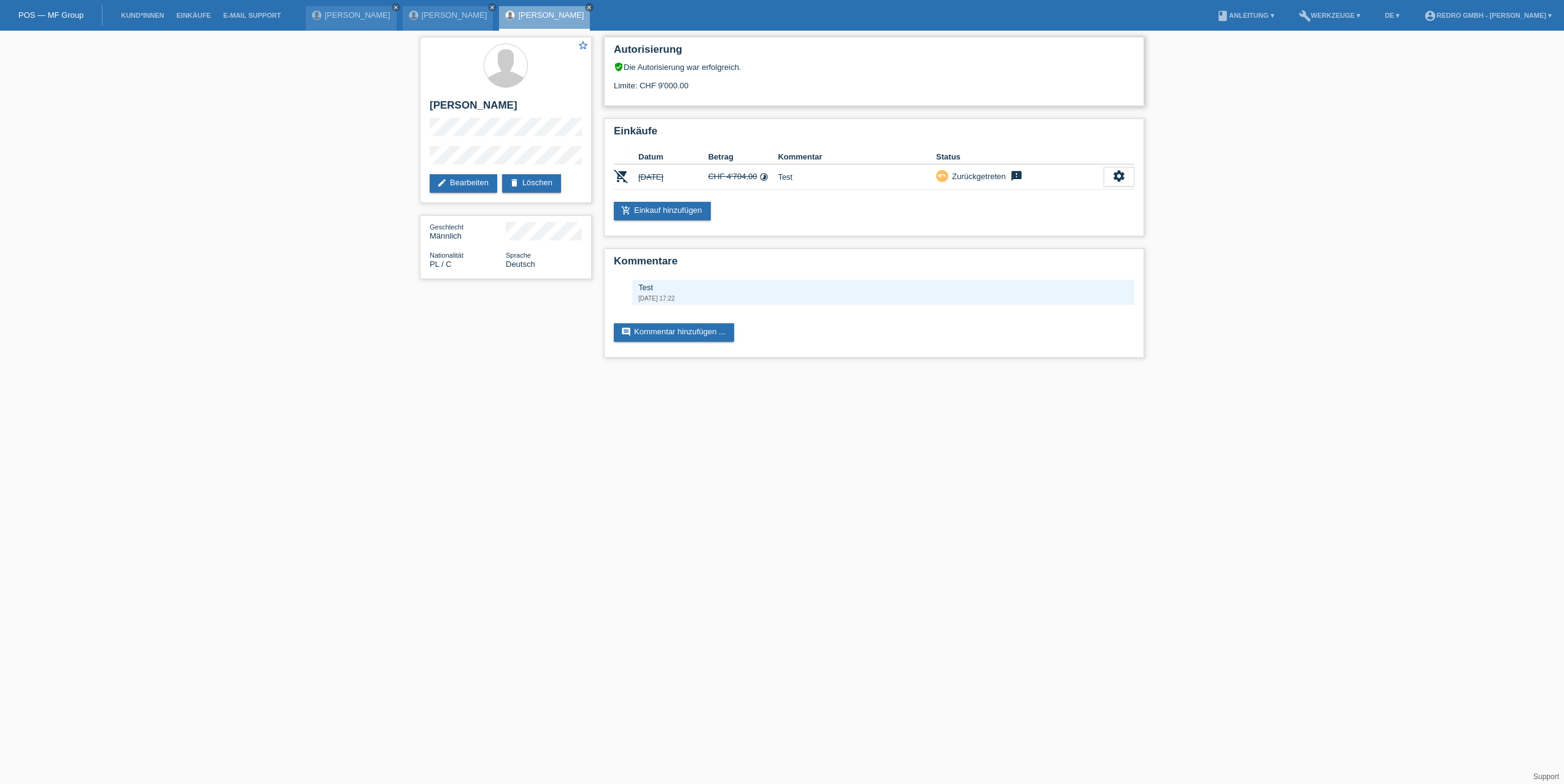
drag, startPoint x: 663, startPoint y: 85, endPoint x: 705, endPoint y: 85, distance: 42.0
click at [705, 85] on div "Limite: CHF 9'000.00" at bounding box center [874, 81] width 520 height 19
drag, startPoint x: 703, startPoint y: 173, endPoint x: 850, endPoint y: 177, distance: 147.1
click at [850, 177] on tr "remove_shopping_cart [DATE] CHF 4'704.00 timelapse Test undo feedback" at bounding box center [874, 176] width 520 height 25
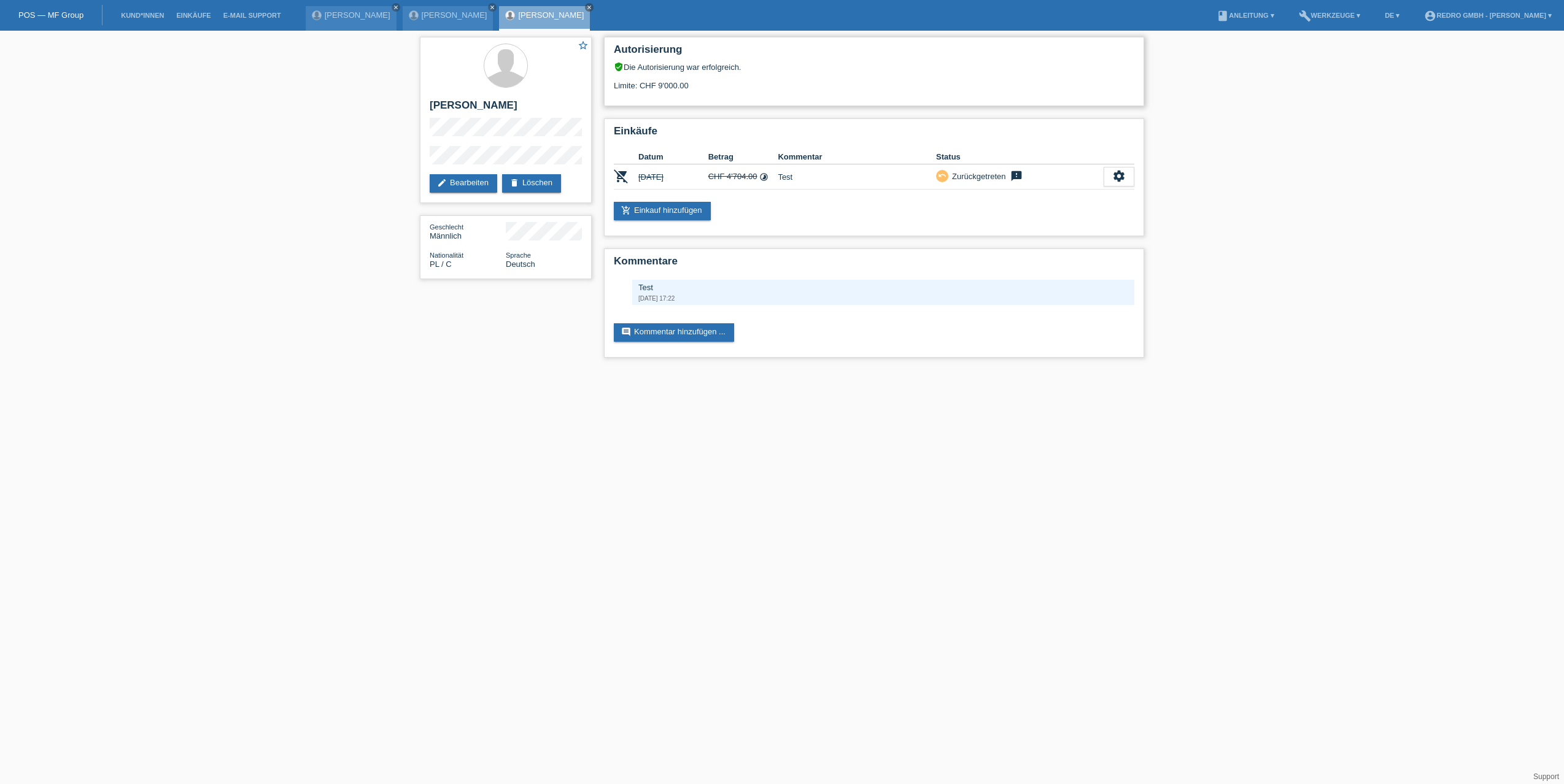
click at [798, 76] on div "Limite: CHF 9'000.00" at bounding box center [874, 81] width 520 height 19
click at [160, 15] on link "Kund*innen" at bounding box center [142, 16] width 55 height 7
